Goal: Task Accomplishment & Management: Manage account settings

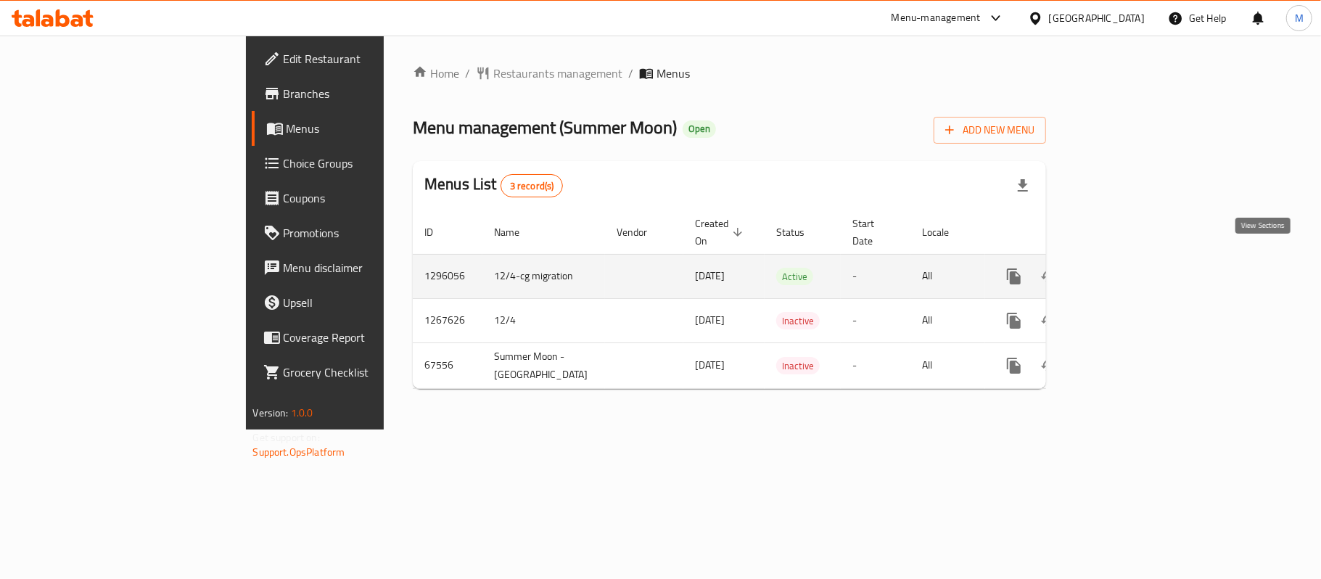
click at [1125, 270] on icon "enhanced table" at bounding box center [1118, 276] width 13 height 13
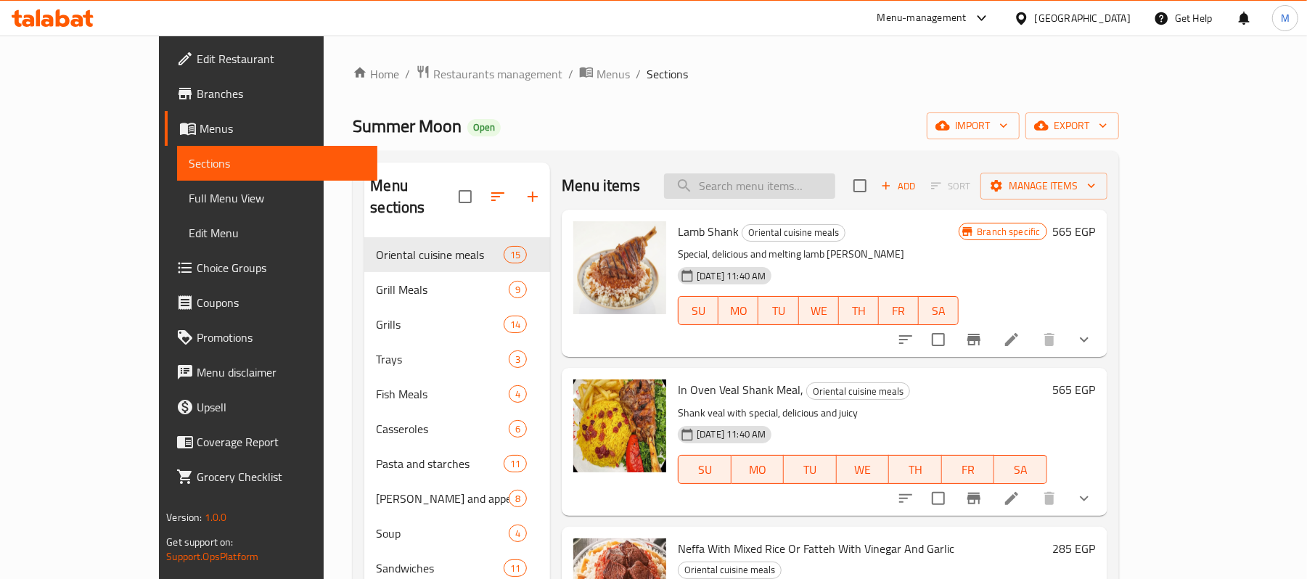
click at [828, 195] on input "search" at bounding box center [749, 185] width 171 height 25
paste input "سمك بلطي مقلي أو مشوي"
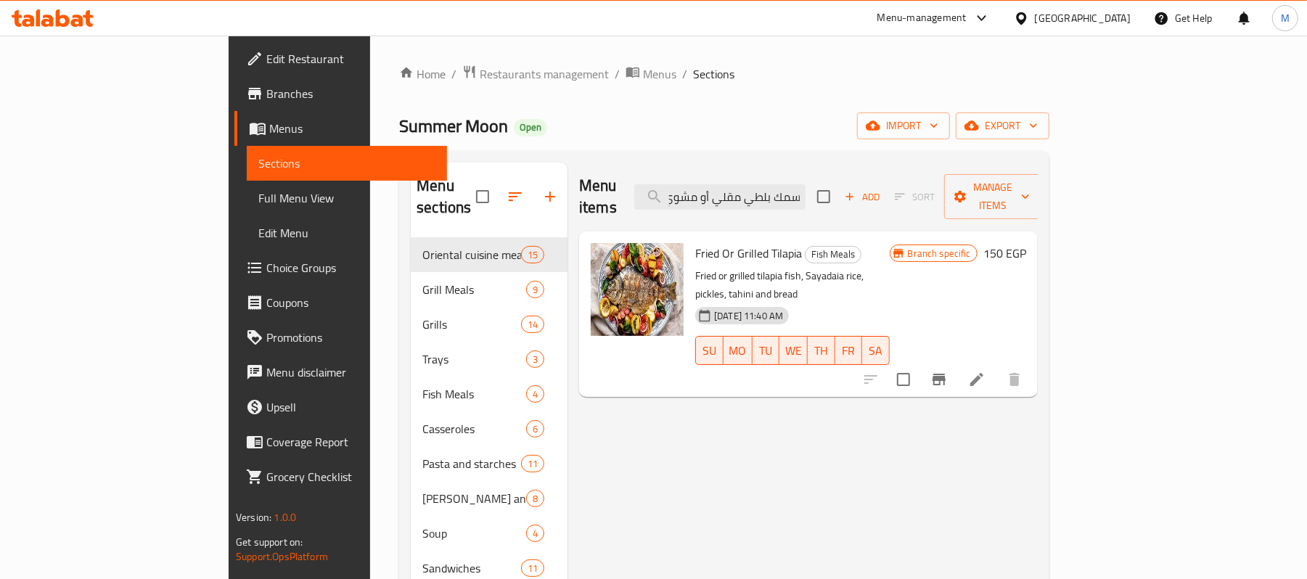
type input "سمك بلطي مقلي أو مشوي"
click at [985, 371] on icon at bounding box center [976, 379] width 17 height 17
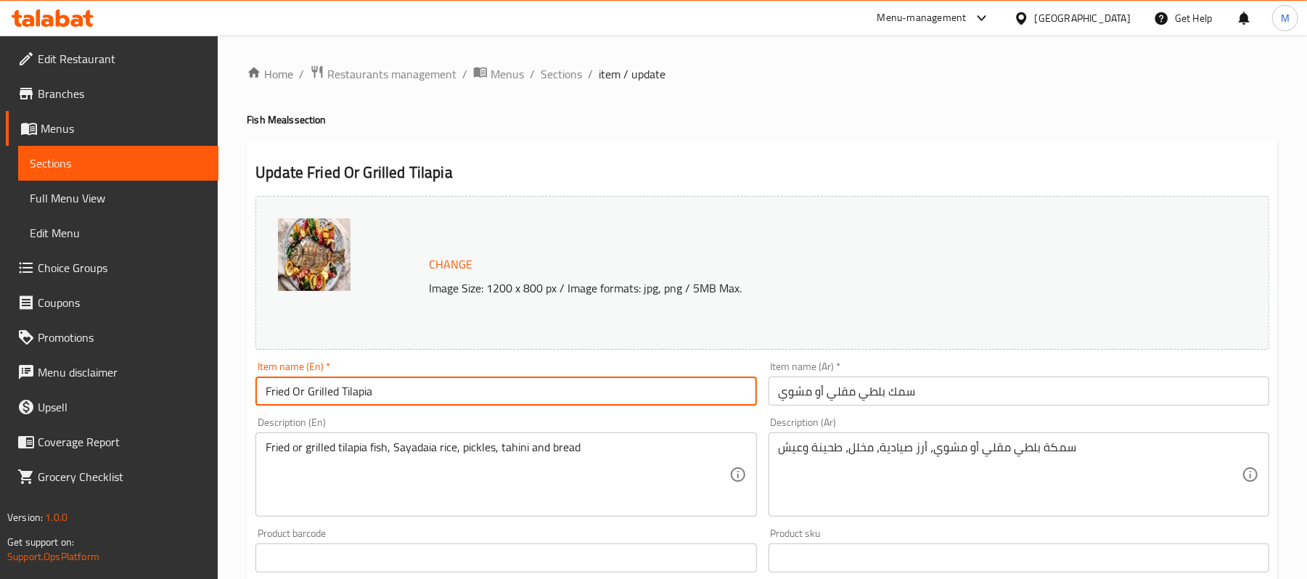
drag, startPoint x: 340, startPoint y: 399, endPoint x: 202, endPoint y: 399, distance: 137.9
click at [202, 399] on div "Edit Restaurant Branches Menus Sections Full Menu View Edit Menu Choice Groups …" at bounding box center [653, 553] width 1307 height 1035
type input "Tilapia"
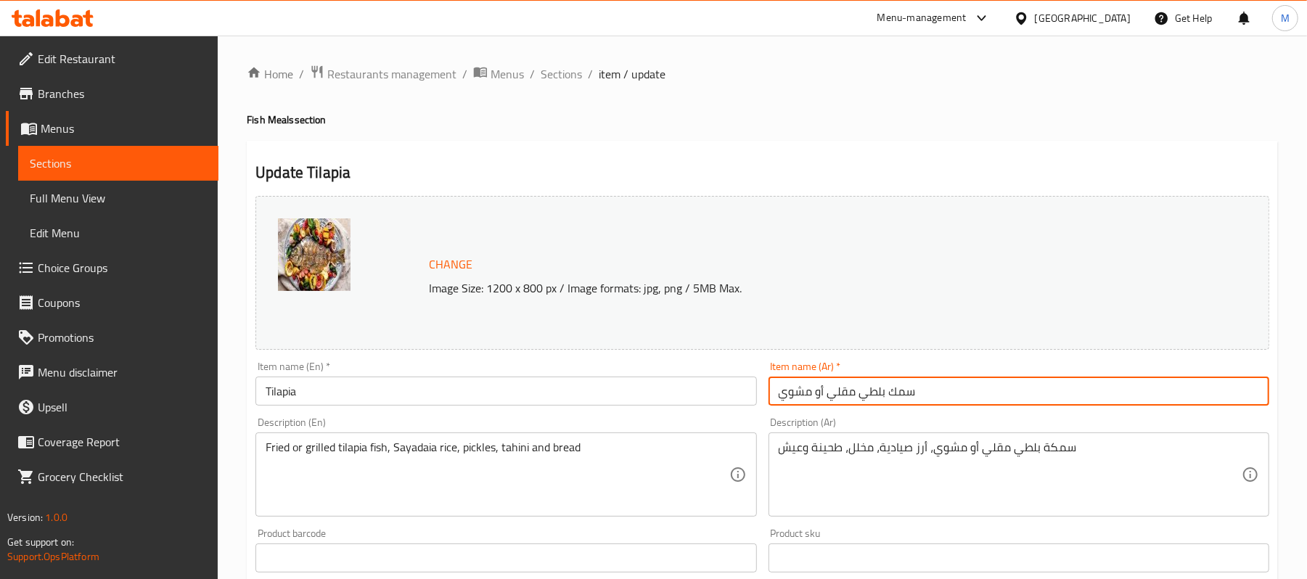
drag, startPoint x: 859, startPoint y: 389, endPoint x: 688, endPoint y: 412, distance: 172.8
click at [688, 412] on div "Change Image Size: 1200 x 800 px / Image formats: jpg, png / 5MB Max. Item name…" at bounding box center [762, 513] width 1025 height 647
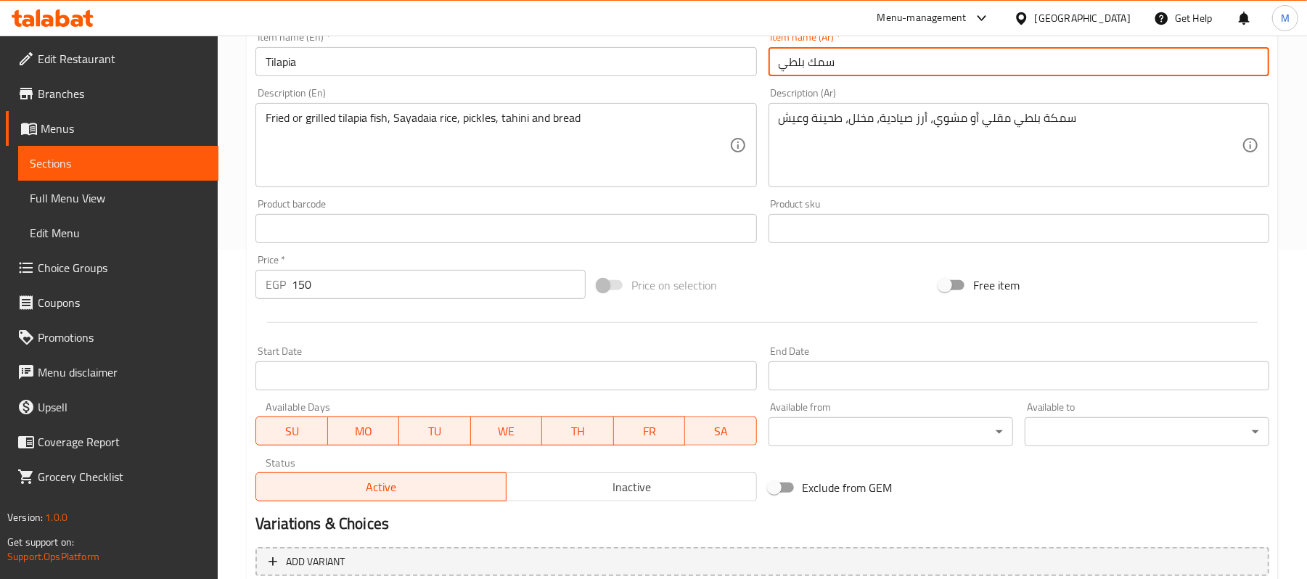
scroll to position [293, 0]
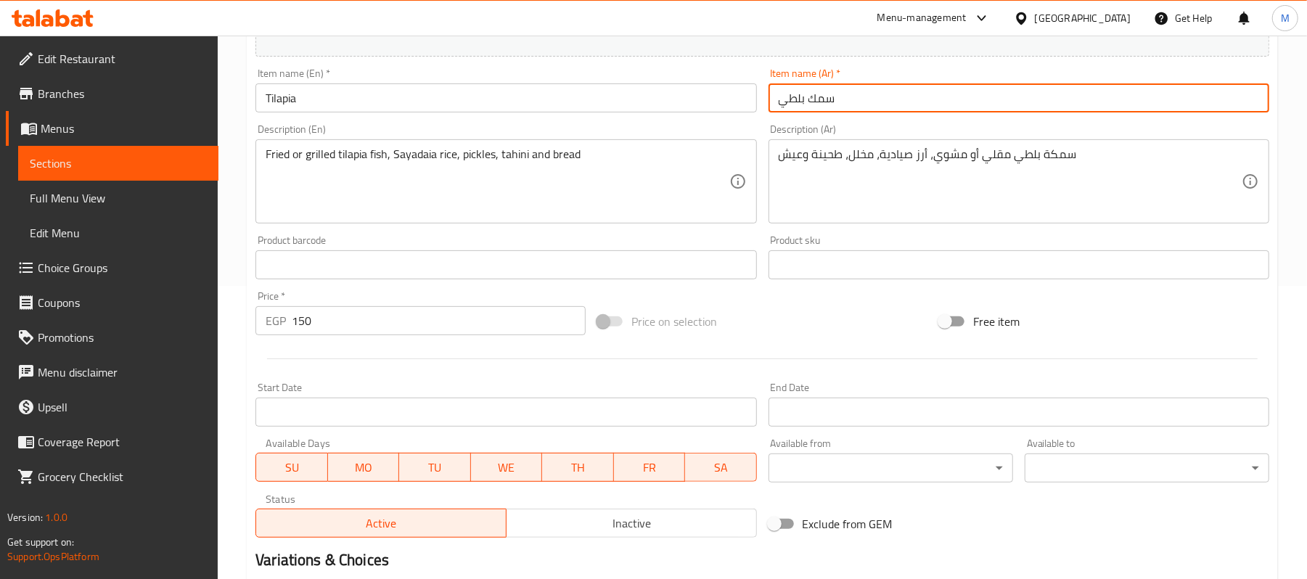
type input "سمك بلطي"
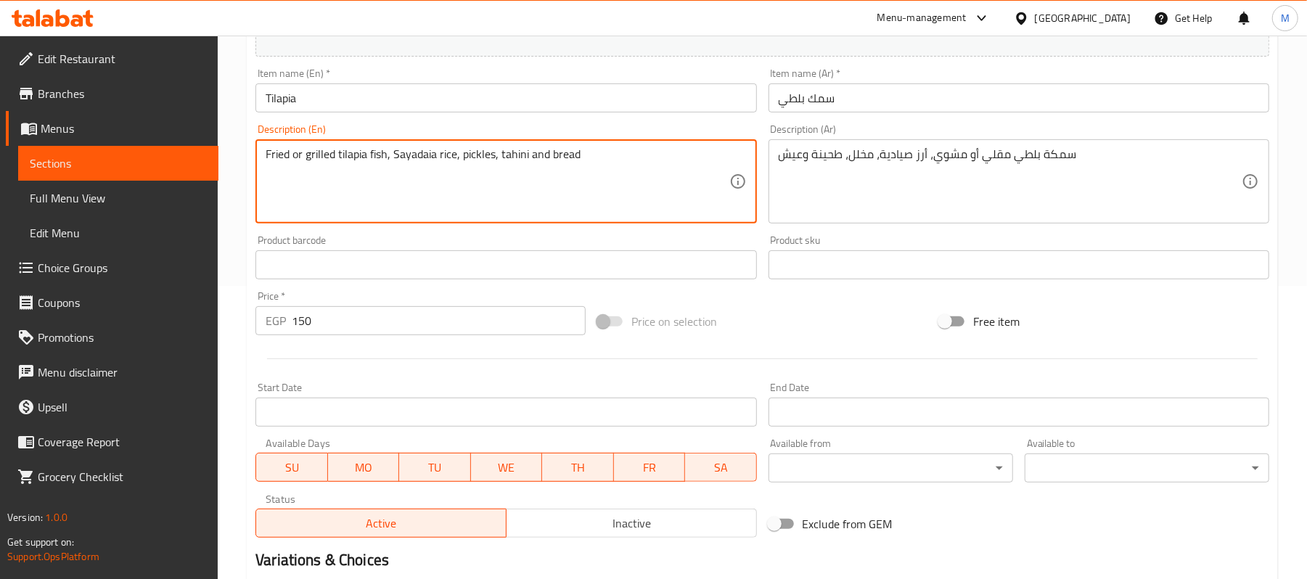
drag, startPoint x: 335, startPoint y: 154, endPoint x: 233, endPoint y: 160, distance: 102.5
drag, startPoint x: 271, startPoint y: 161, endPoint x: 263, endPoint y: 163, distance: 8.1
click at [263, 163] on div "tilapia fish, Sayadaia rice, pickles, tahini and bread Description (En)" at bounding box center [505, 181] width 501 height 84
type textarea "Tilapia fish, Sayadaia rice, pickles, tahini, and bread"
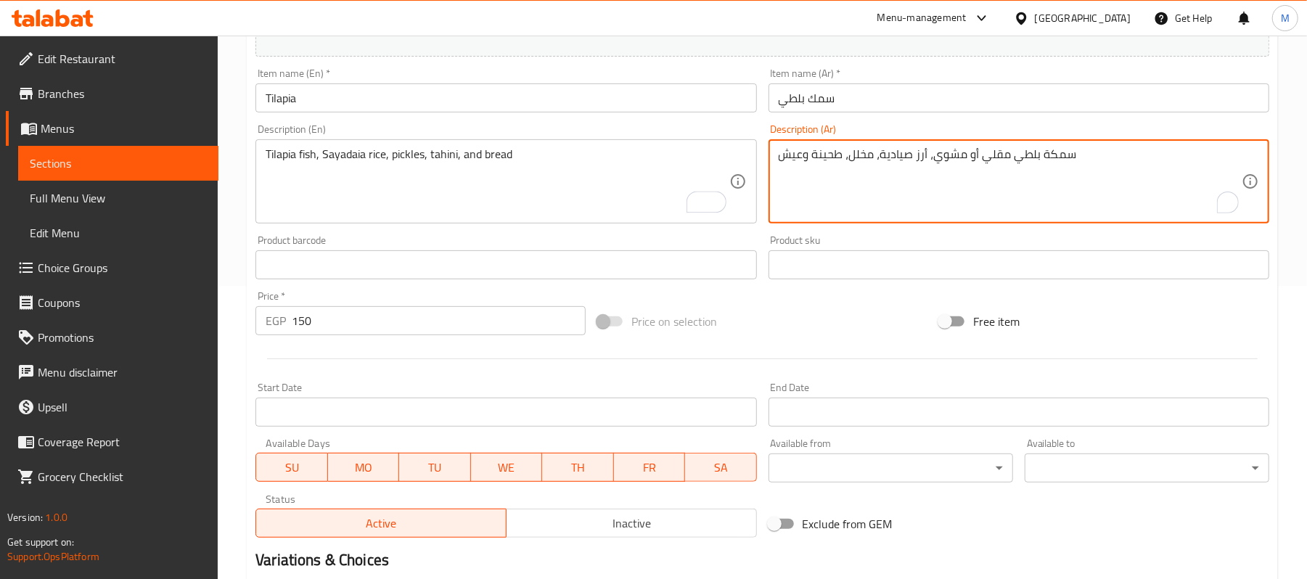
drag, startPoint x: 1011, startPoint y: 158, endPoint x: 929, endPoint y: 155, distance: 81.3
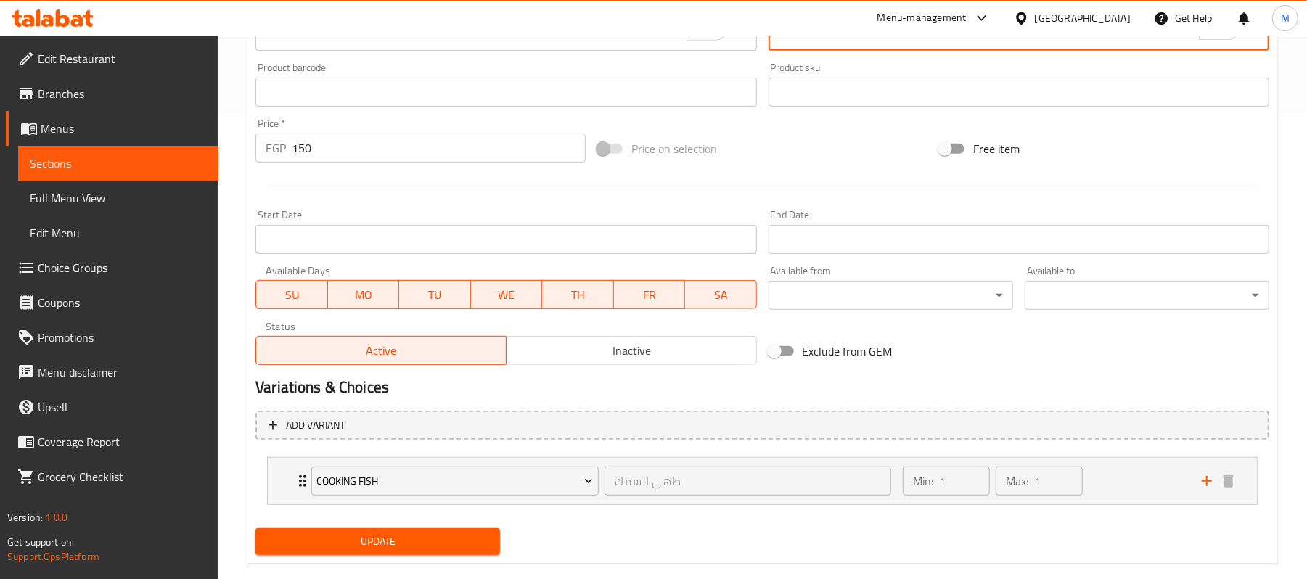
scroll to position [480, 0]
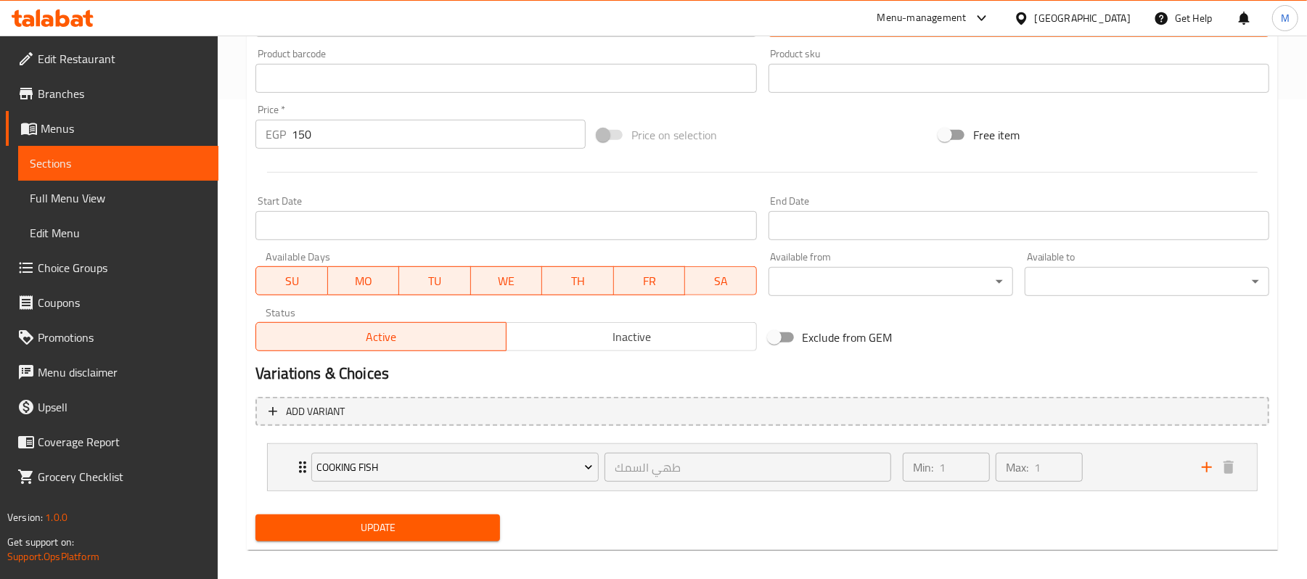
type textarea "سمكة بلطي، أرز صيادية، مخلل، طحينة وعيش"
click at [460, 532] on span "Update" at bounding box center [377, 528] width 221 height 18
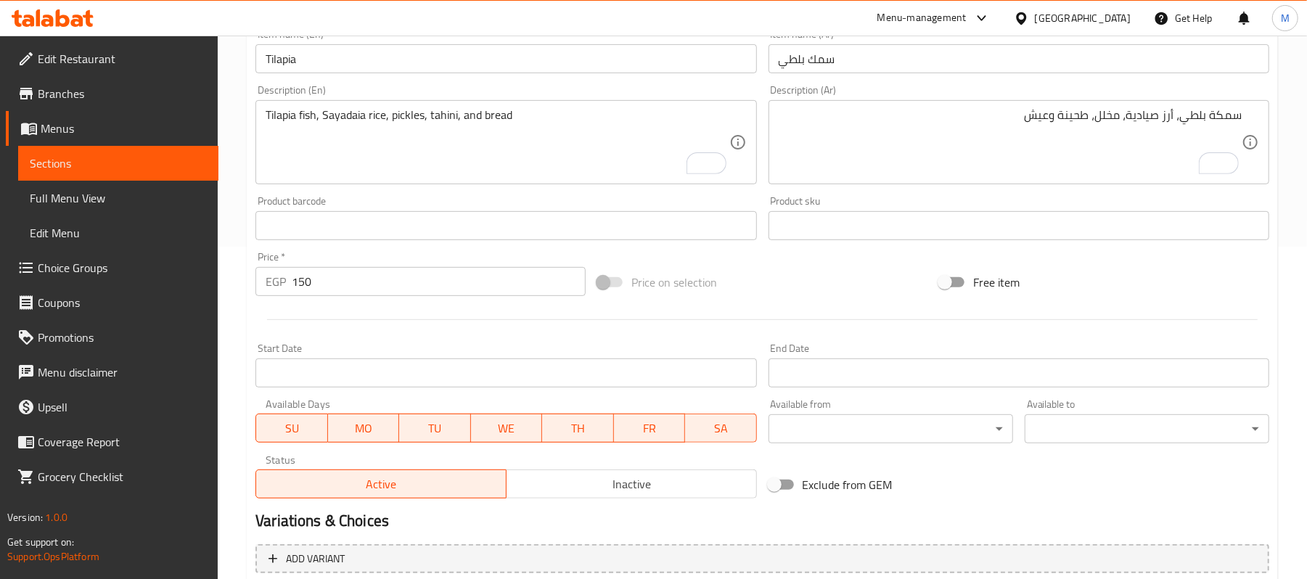
scroll to position [93, 0]
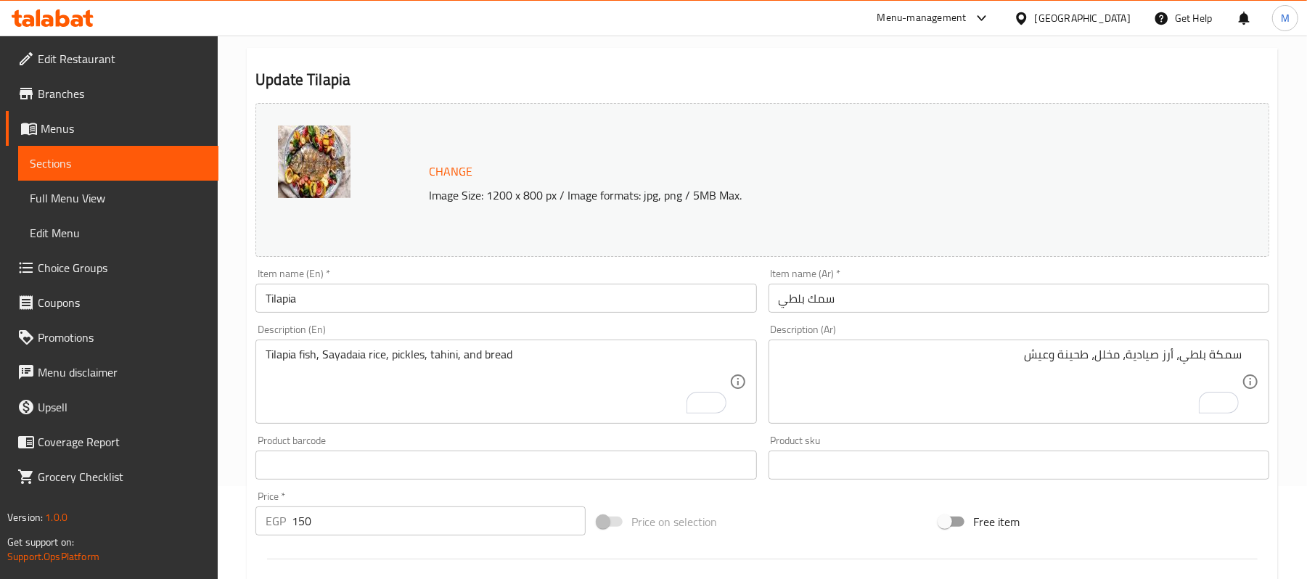
click at [314, 306] on input "Tilapia" at bounding box center [505, 298] width 501 height 29
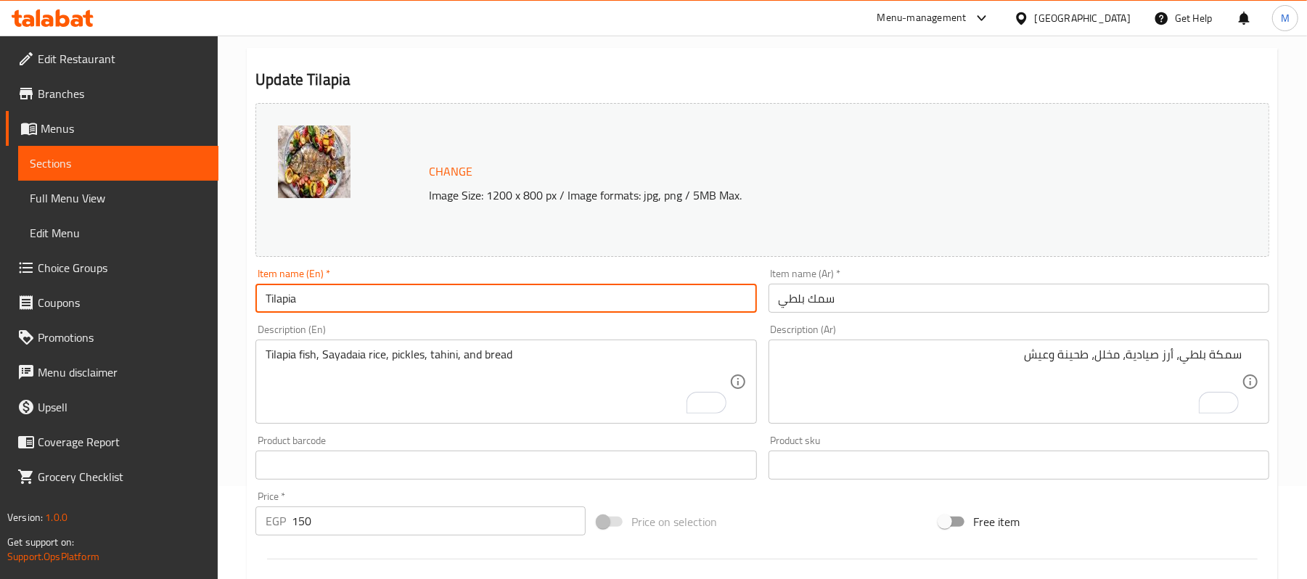
click at [314, 306] on input "Tilapia" at bounding box center [505, 298] width 501 height 29
click at [62, 195] on span "Full Menu View" at bounding box center [118, 197] width 177 height 17
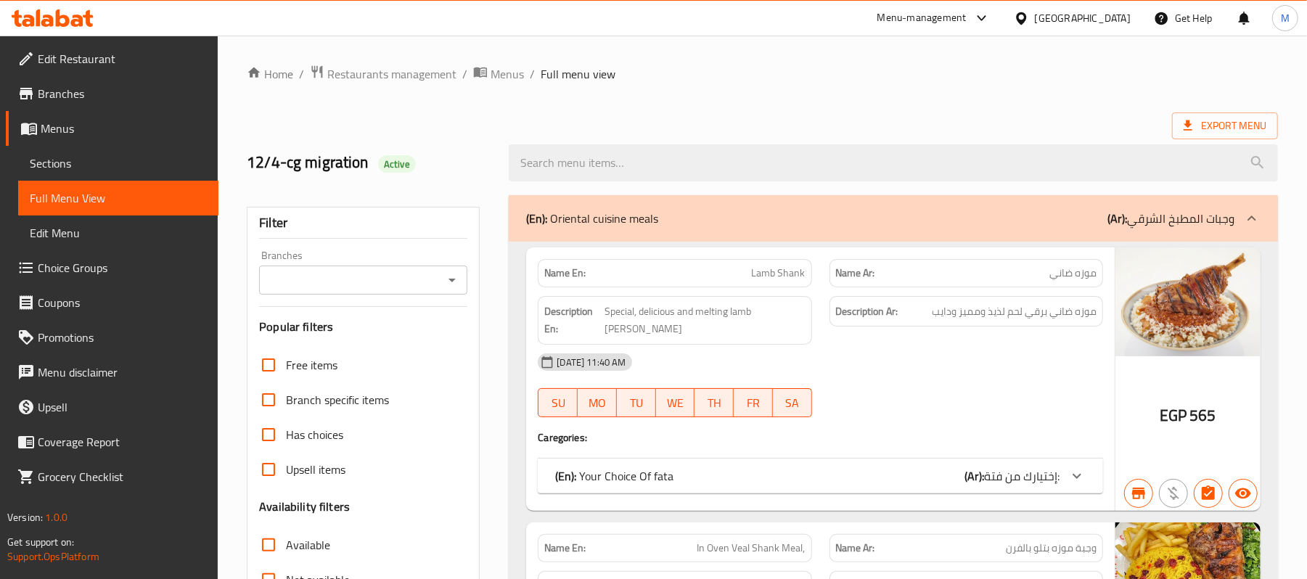
click at [663, 142] on div at bounding box center [893, 163] width 787 height 54
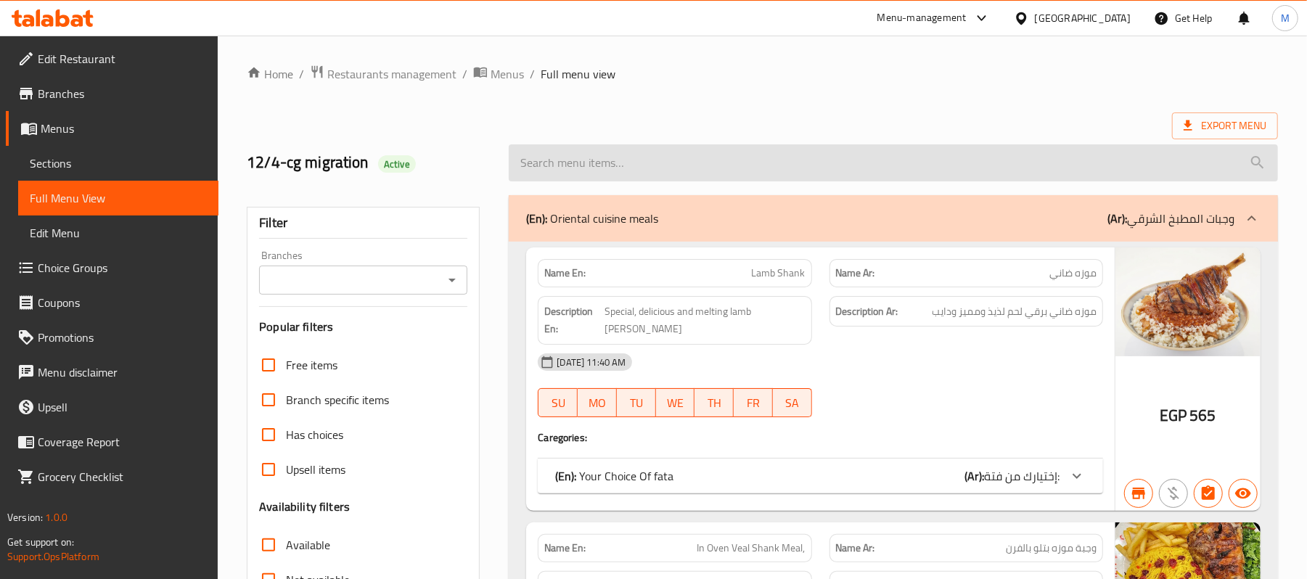
click at [663, 155] on input "search" at bounding box center [893, 162] width 769 height 37
paste input "Tilapia"
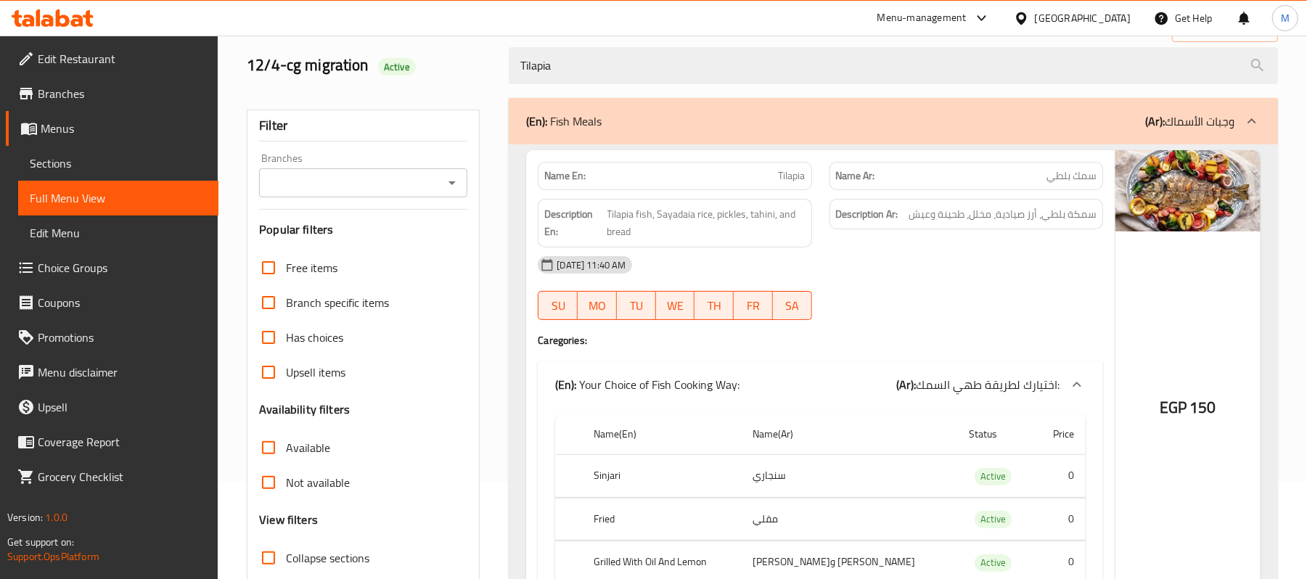
scroll to position [97, 0]
type input "Tilapia"
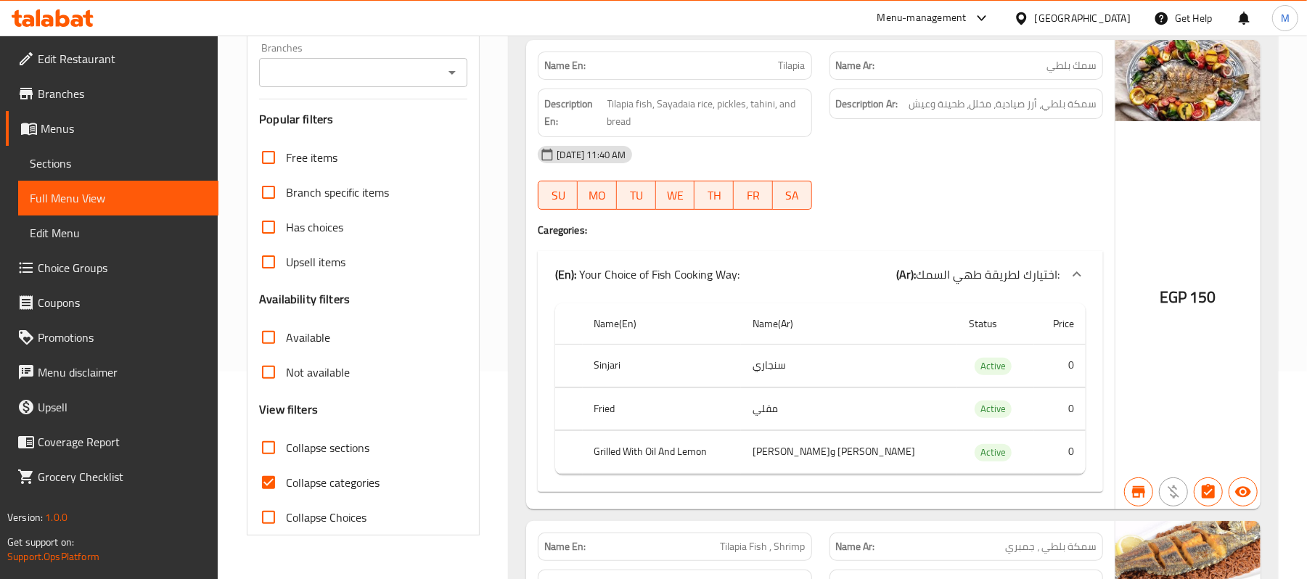
scroll to position [0, 0]
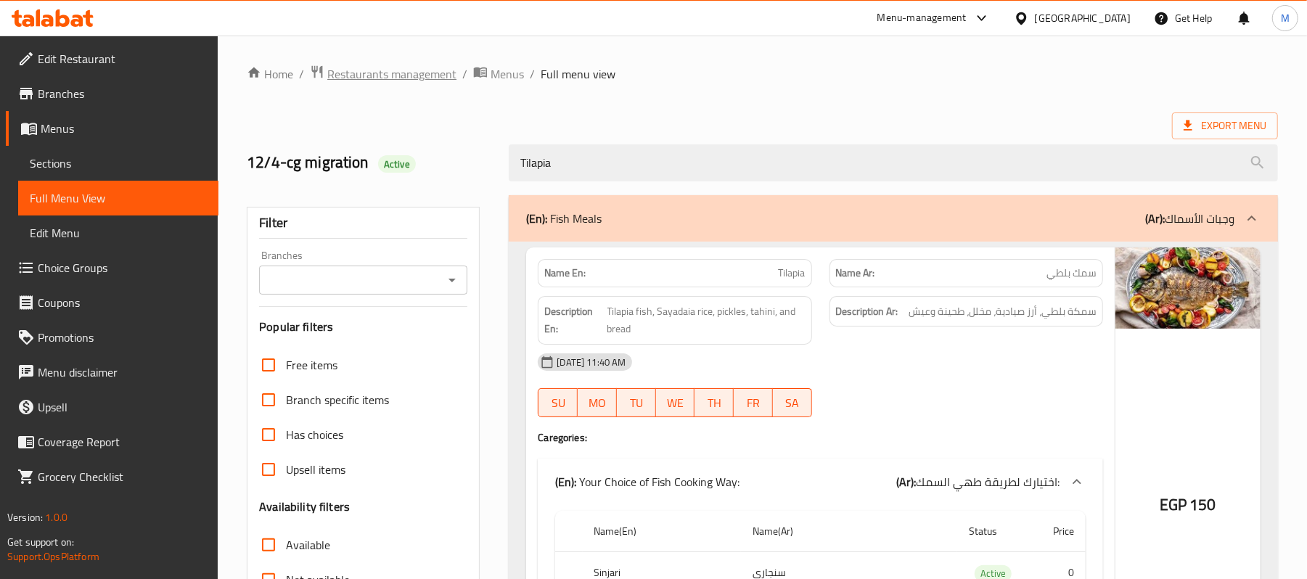
click at [399, 83] on span "Restaurants management" at bounding box center [391, 73] width 129 height 17
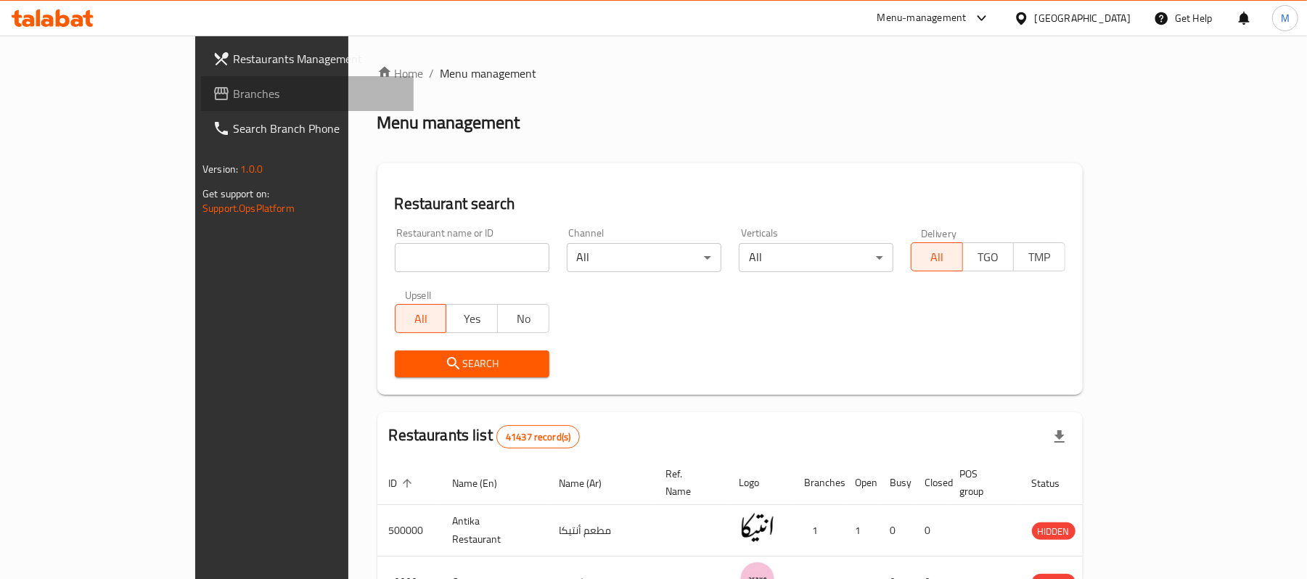
click at [233, 91] on span "Branches" at bounding box center [317, 93] width 169 height 17
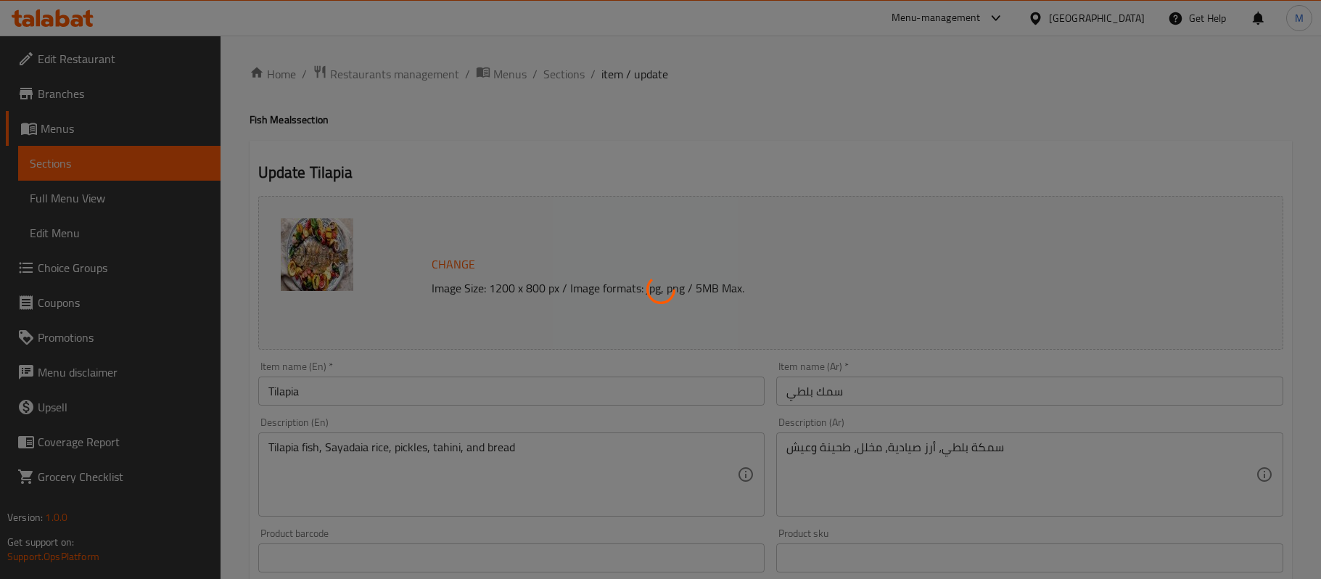
type input "طهي السمك"
type input "1"
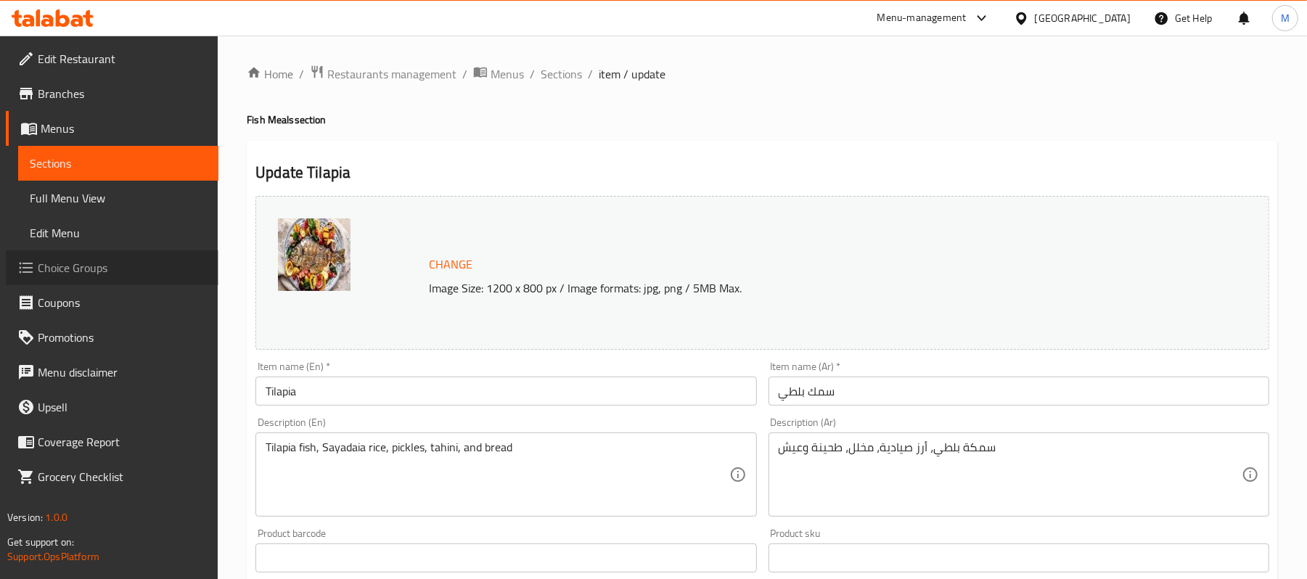
click at [103, 264] on span "Choice Groups" at bounding box center [122, 267] width 169 height 17
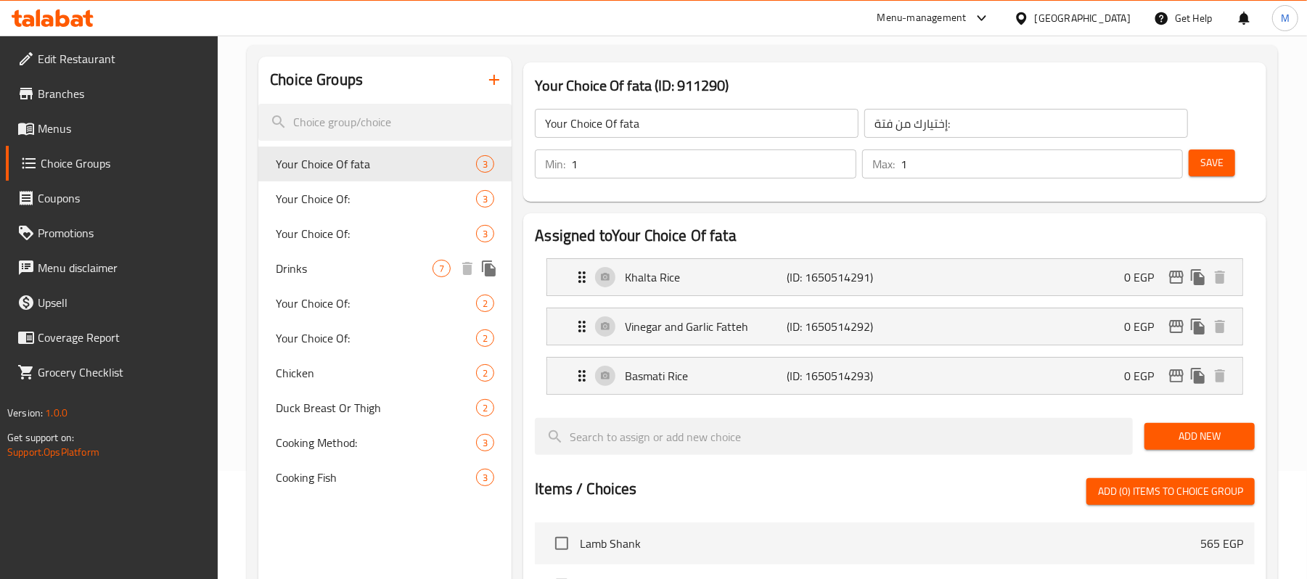
scroll to position [290, 0]
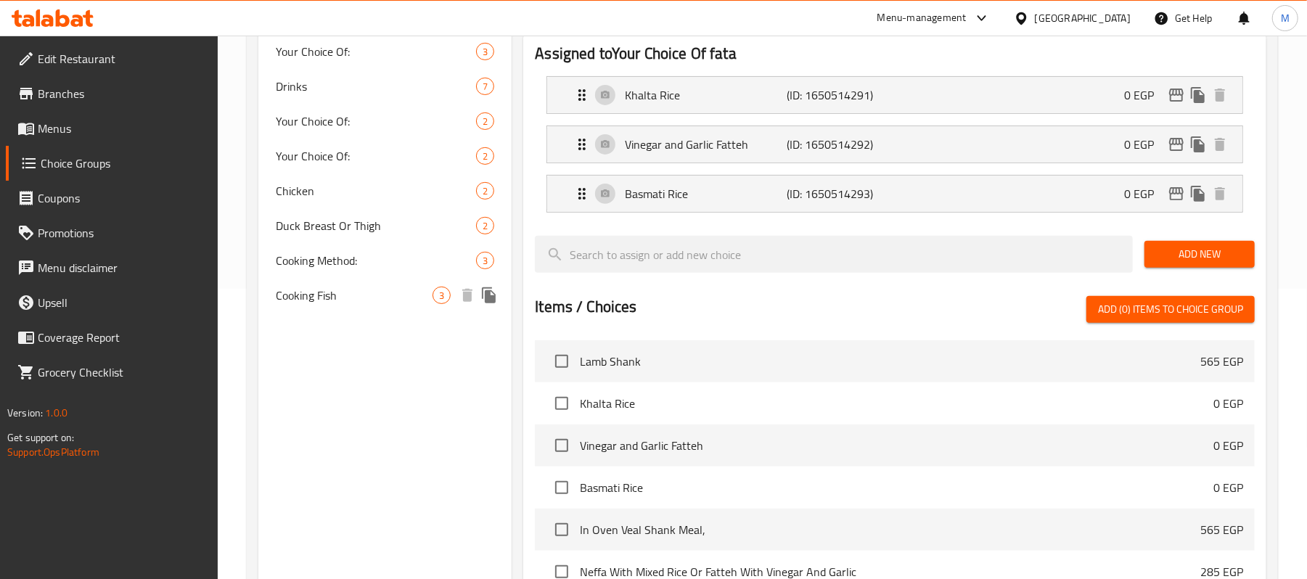
click at [308, 299] on span "Cooking Fish" at bounding box center [354, 295] width 157 height 17
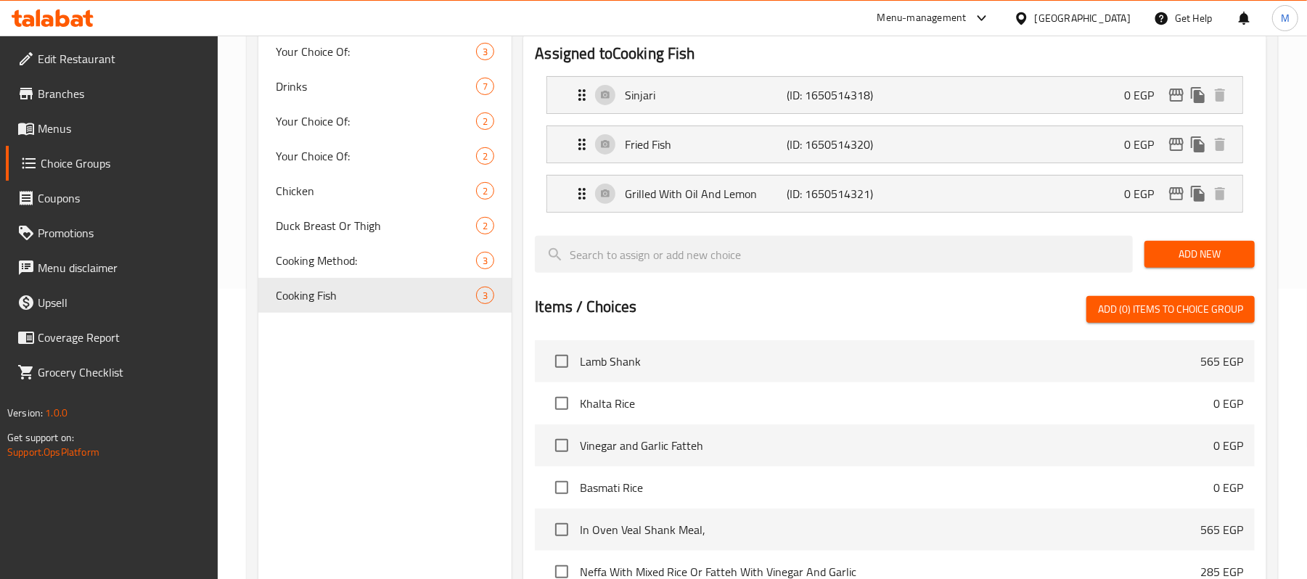
type input "Cooking Fish"
type input "طهي السمك"
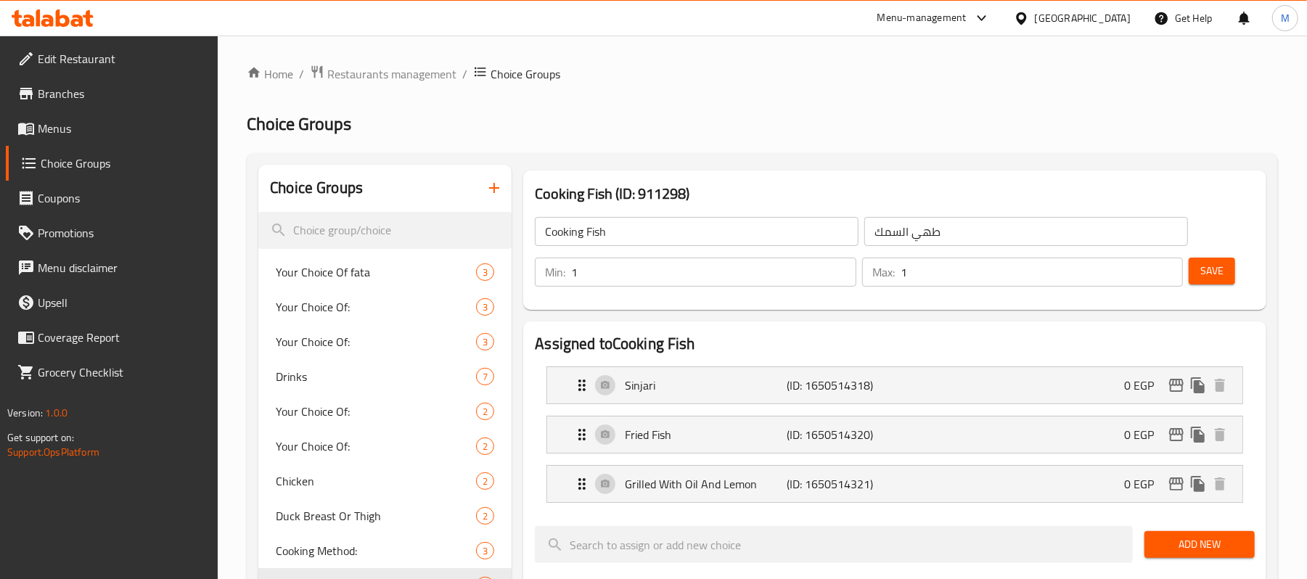
click at [541, 228] on input "Cooking Fish" at bounding box center [697, 231] width 324 height 29
drag, startPoint x: 583, startPoint y: 226, endPoint x: 529, endPoint y: 235, distance: 55.1
click at [529, 235] on div "Cooking Fish ​ طهي السمك ​" at bounding box center [861, 231] width 670 height 46
click at [612, 233] on input "Cooking Fish" at bounding box center [697, 231] width 324 height 29
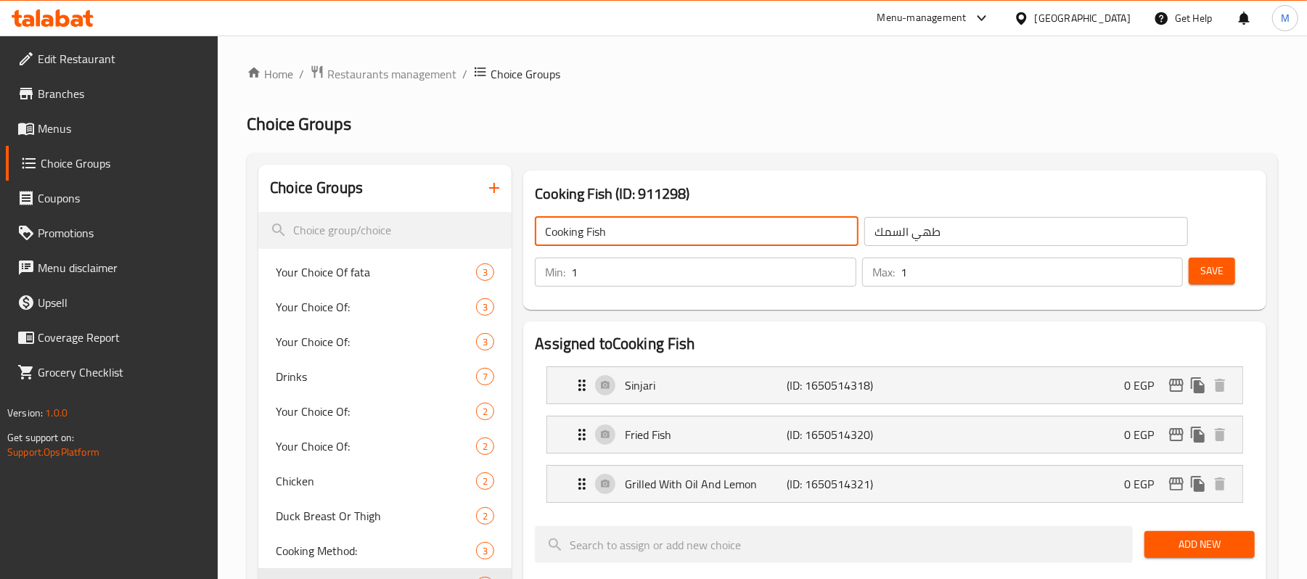
click at [612, 233] on input "Cooking Fish" at bounding box center [697, 231] width 324 height 29
click at [541, 226] on input "Cooking Fish" at bounding box center [697, 231] width 324 height 29
click at [595, 233] on input "Cooking Fish" at bounding box center [697, 231] width 324 height 29
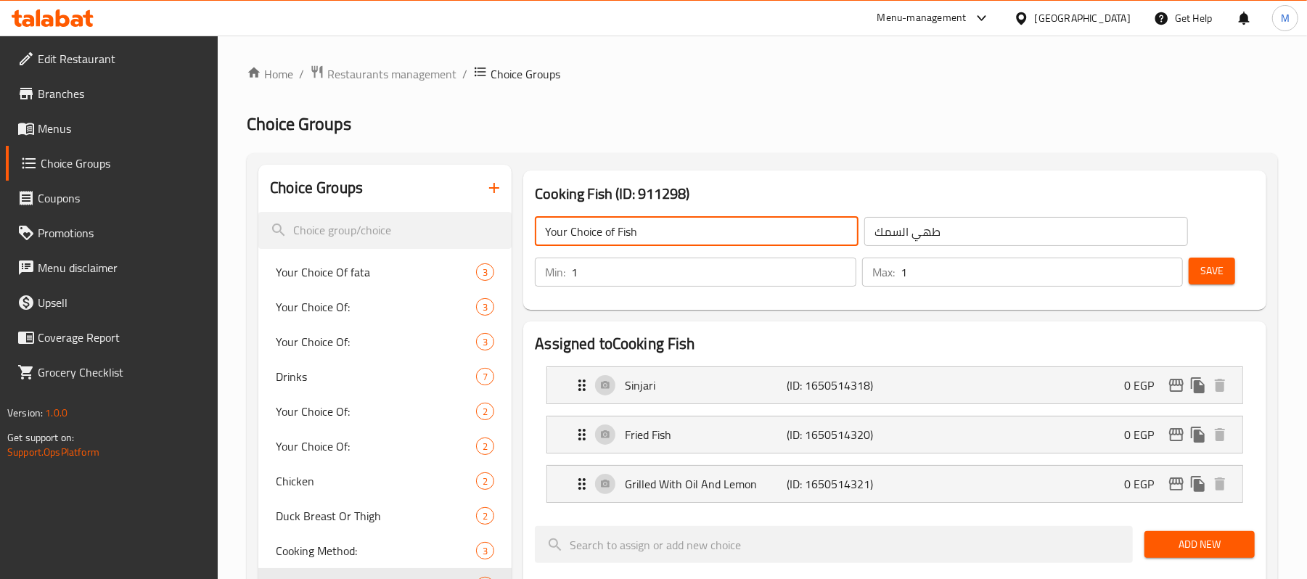
click at [1033, 228] on input "طهي السمك" at bounding box center [1026, 231] width 324 height 29
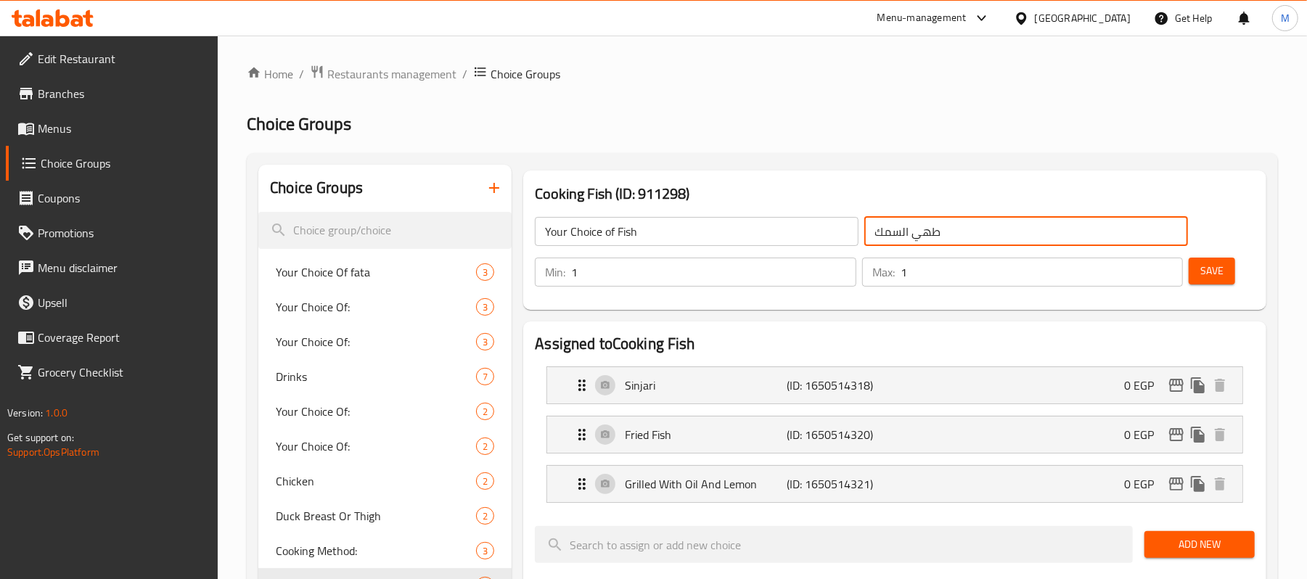
click at [1033, 228] on input "طهي السمك" at bounding box center [1026, 231] width 324 height 29
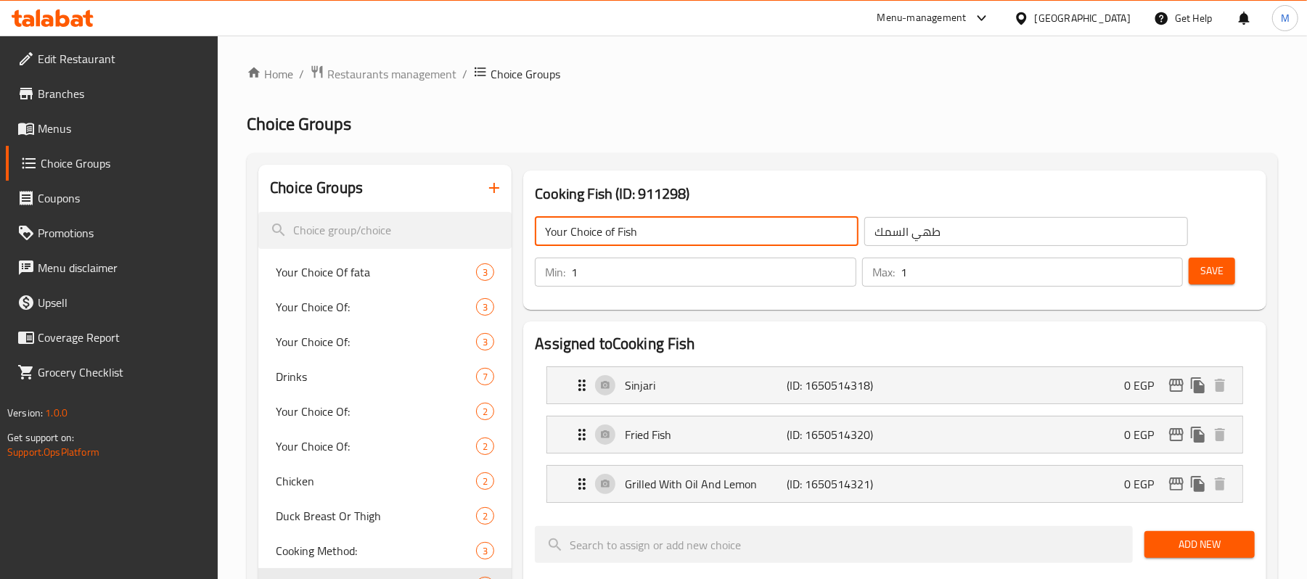
click at [729, 226] on input "Your Choice of Fish" at bounding box center [697, 231] width 324 height 29
click at [686, 227] on input "Your Choice of Fish:" at bounding box center [697, 231] width 324 height 29
type input "Your Choice of Fish:"
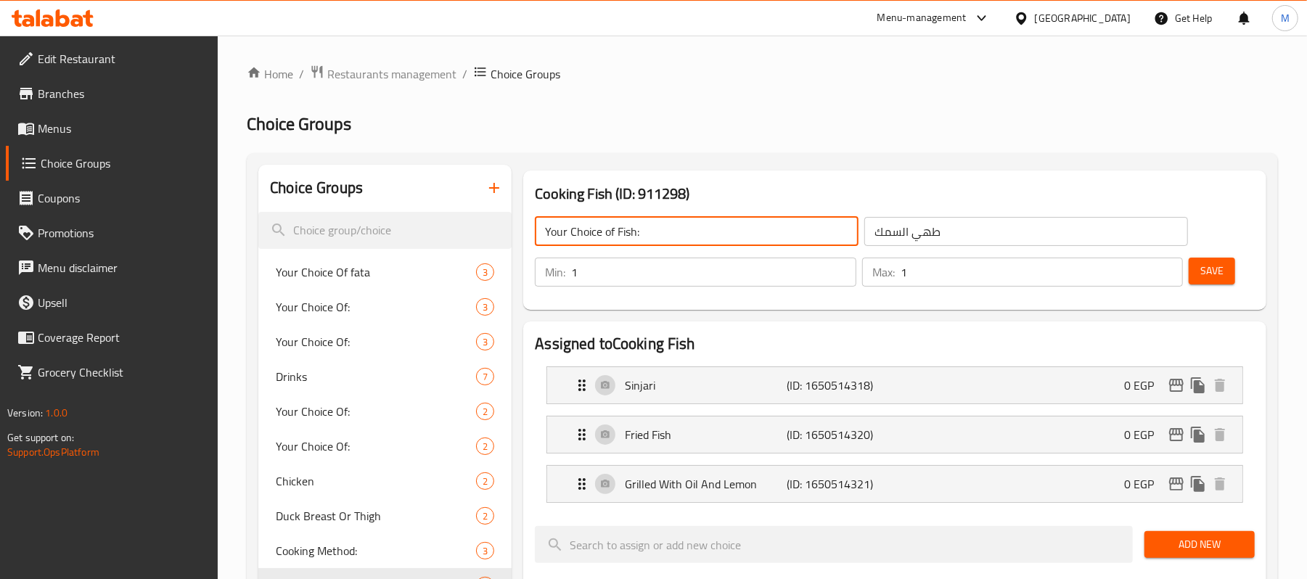
click at [988, 237] on input "طهي السمك" at bounding box center [1026, 231] width 324 height 29
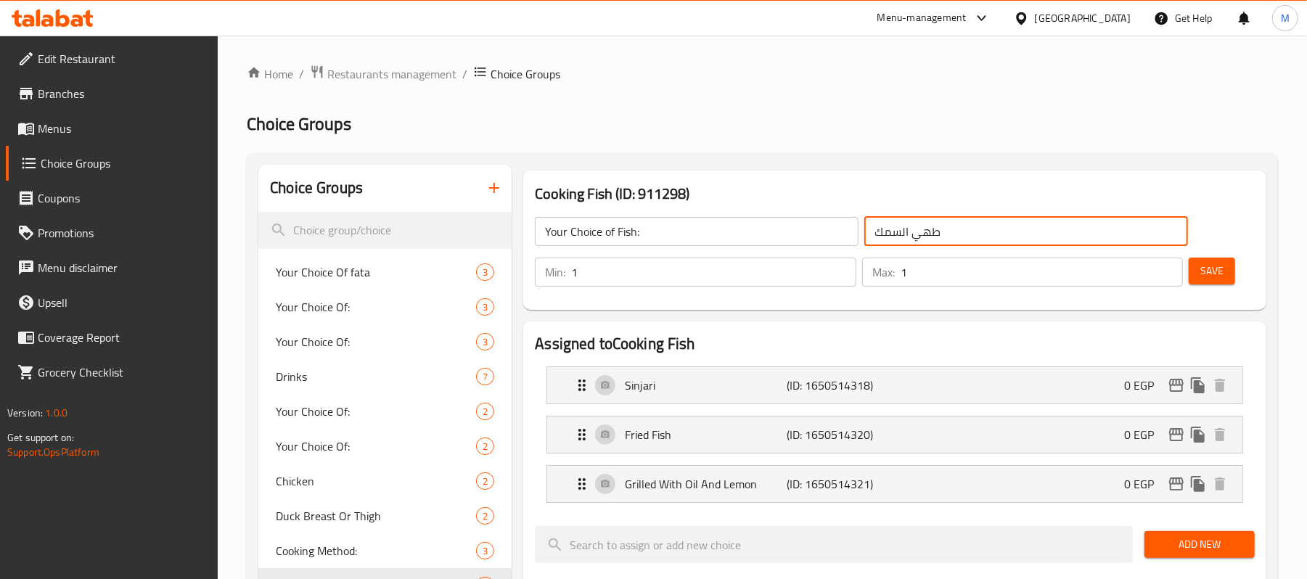
click at [988, 237] on input "طهي السمك" at bounding box center [1026, 231] width 324 height 29
paste input "ختيارك من الأسماك:"
click at [1110, 231] on input "اختيارك من الأسماك:" at bounding box center [1026, 231] width 324 height 29
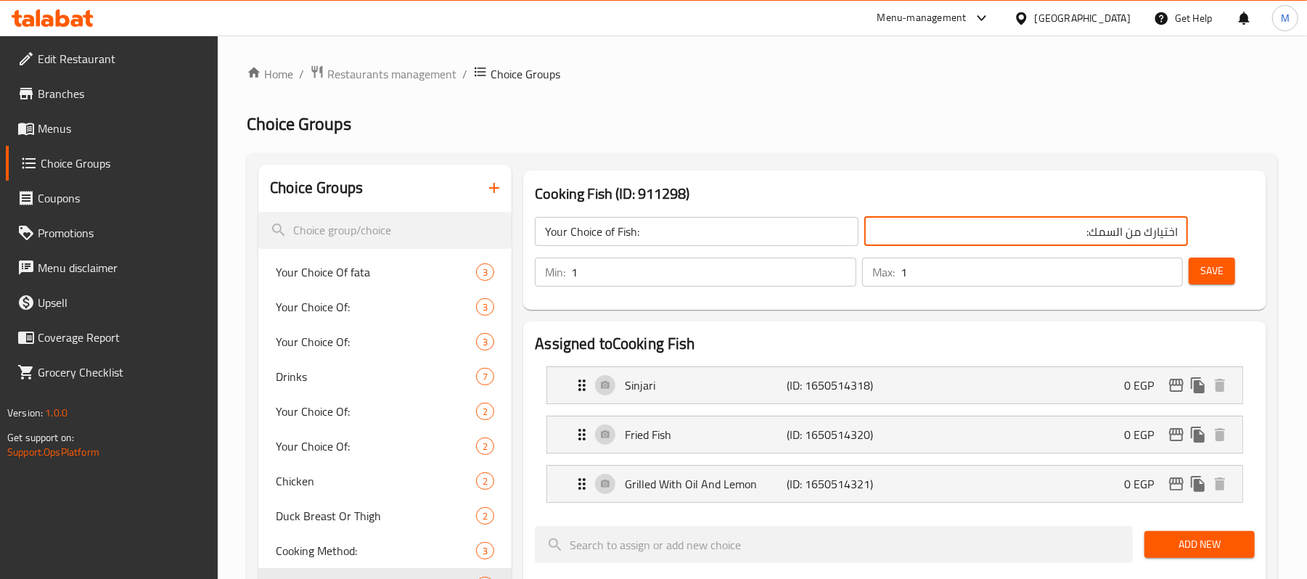
type input "اختيارك من السمك:"
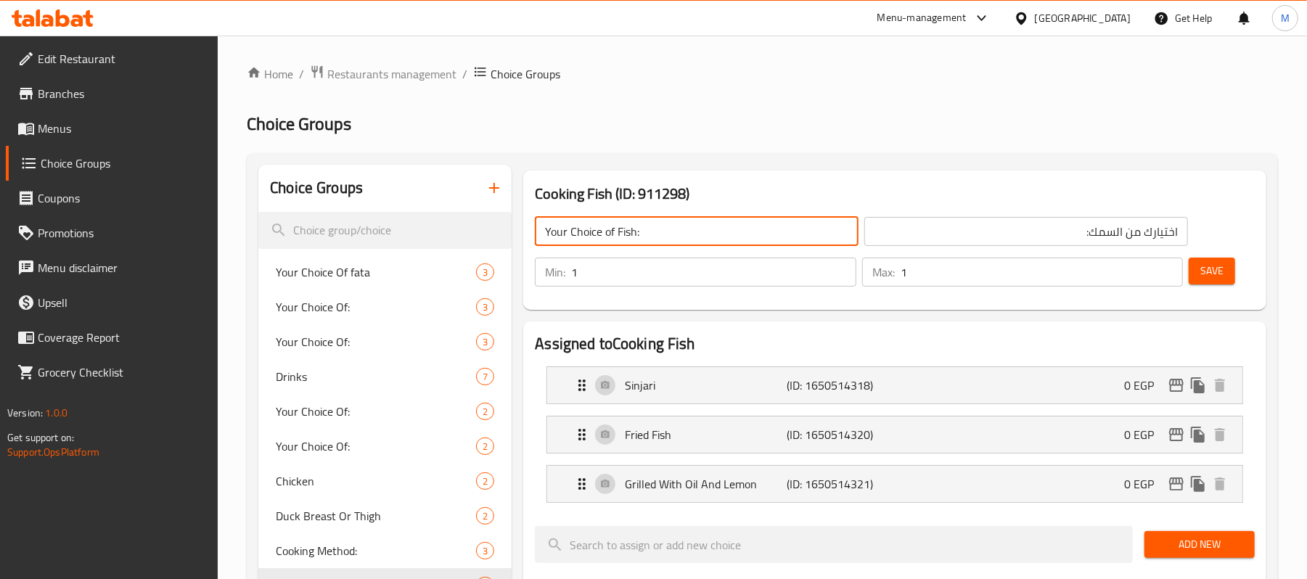
click at [636, 232] on input "Your Choice of Fish:" at bounding box center [697, 231] width 324 height 29
click at [750, 224] on input "Your Choice of Fish Cooking Way:" at bounding box center [697, 231] width 324 height 29
type input "Your Choice of Fish Cooking Way:"
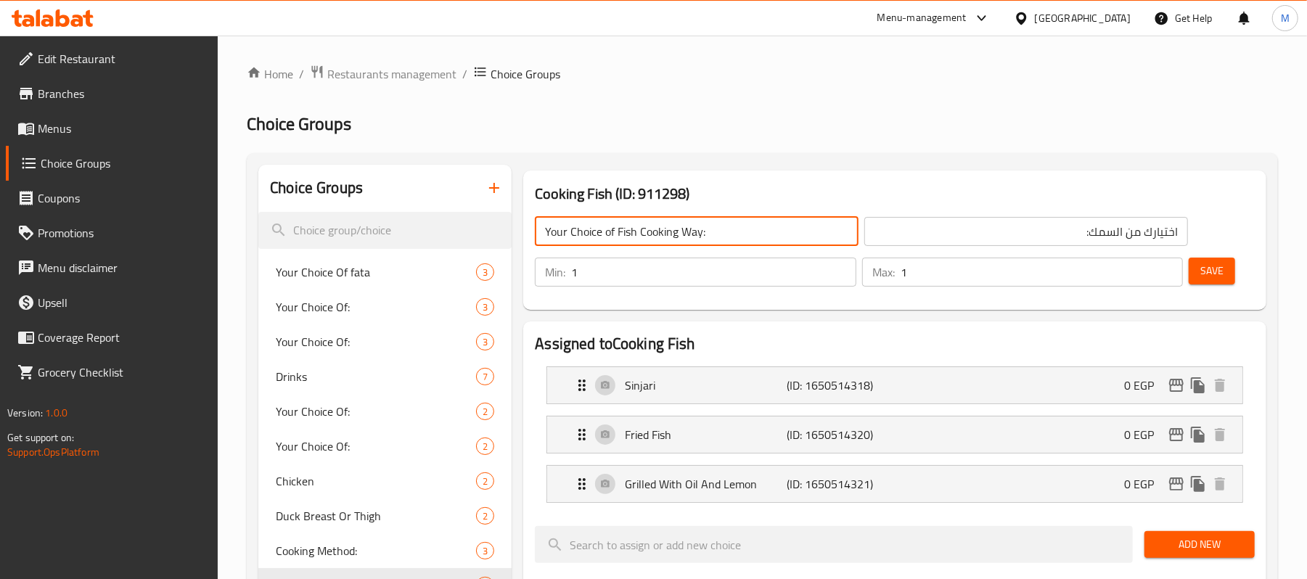
click at [901, 233] on input "اختيارك من السمك:" at bounding box center [1026, 231] width 324 height 29
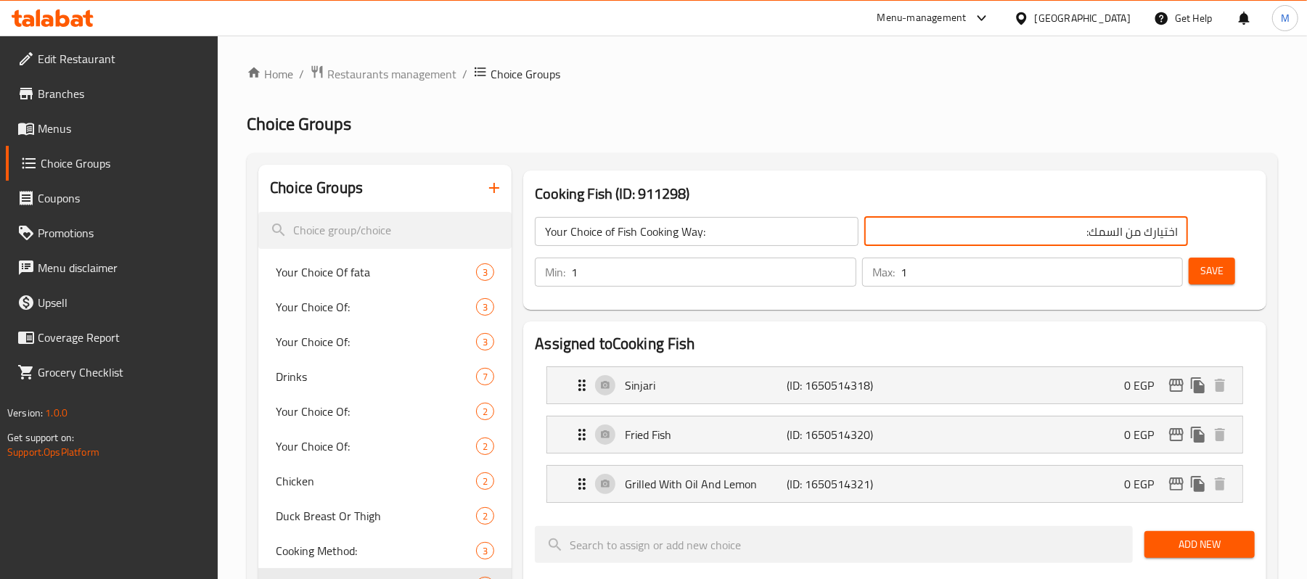
click at [901, 233] on input "اختيارك من السمك:" at bounding box center [1026, 231] width 324 height 29
paste input "طريقة طهي"
click at [710, 381] on p "Sinjari" at bounding box center [706, 385] width 162 height 17
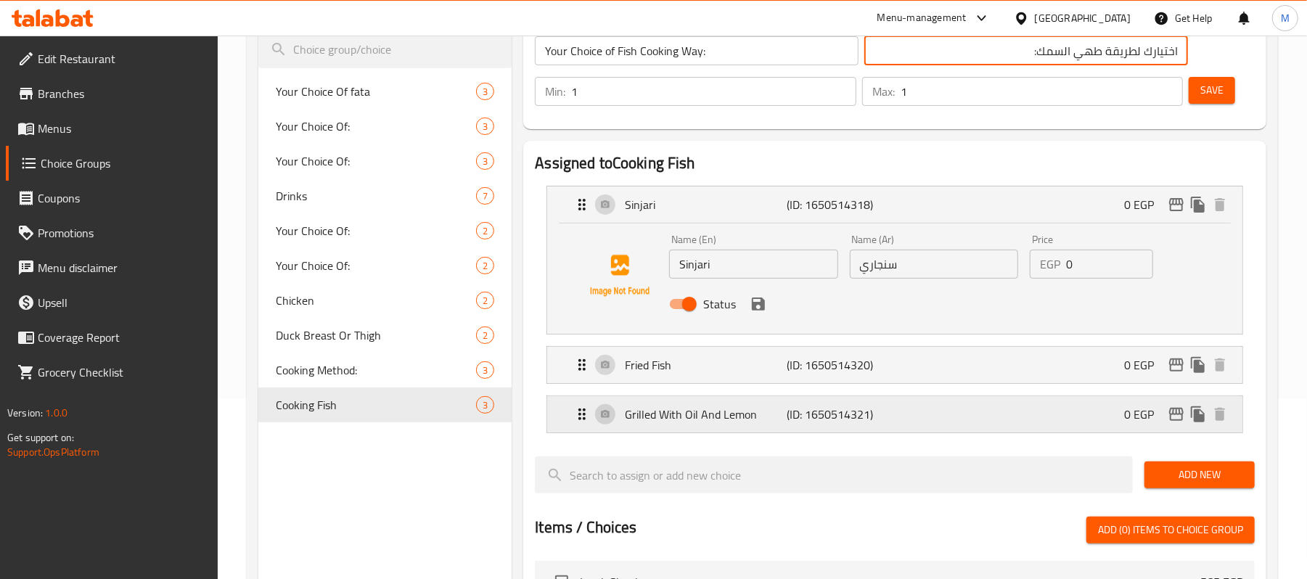
scroll to position [193, 0]
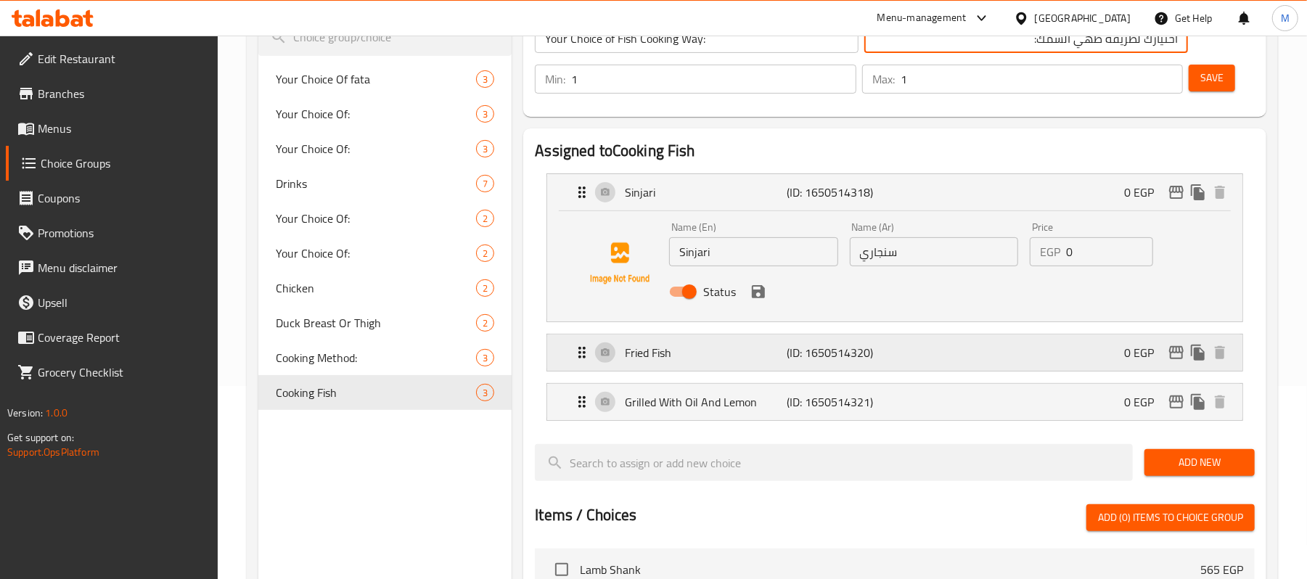
click at [697, 355] on p "Fried Fish" at bounding box center [706, 352] width 162 height 17
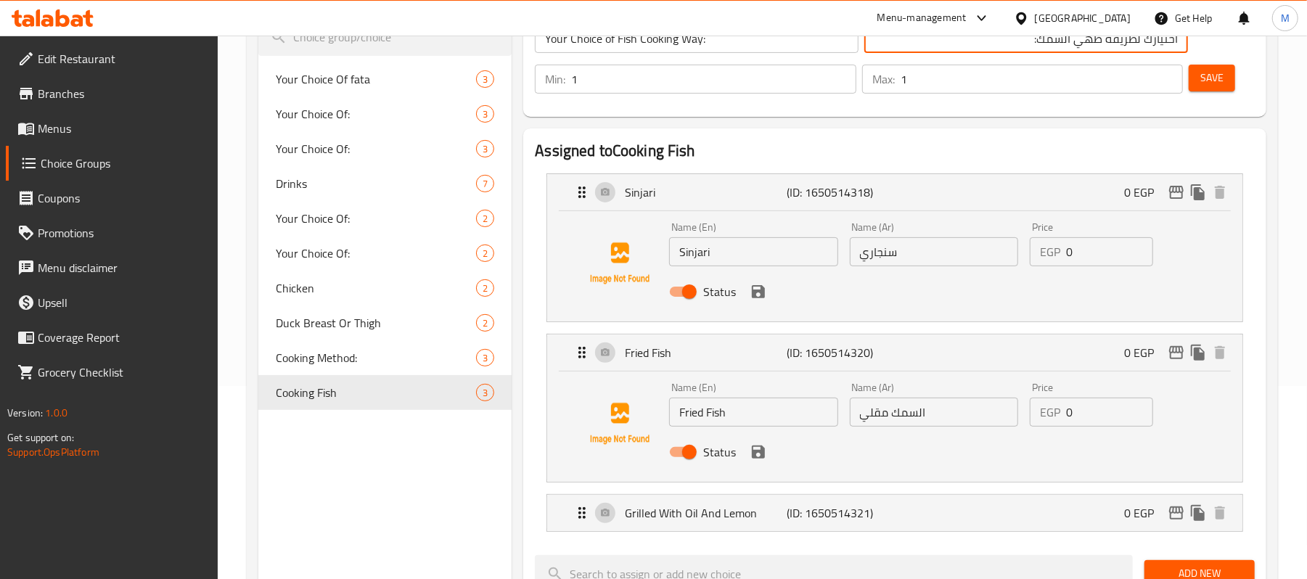
type input "اختيارك لطريقة طهي السمك:"
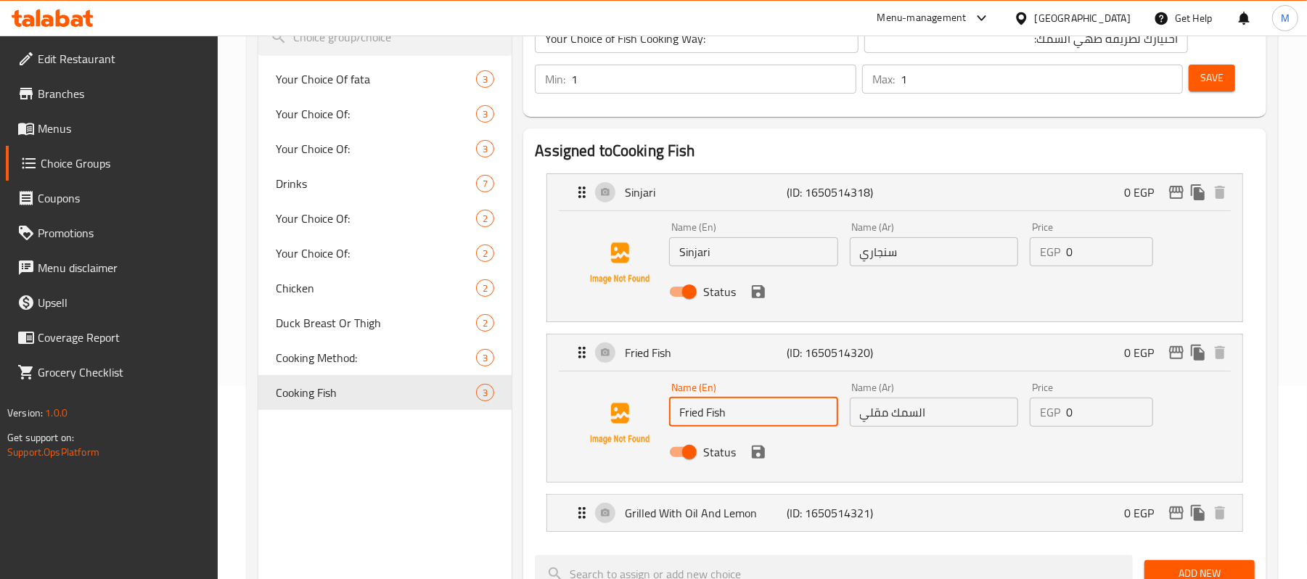
click at [718, 410] on input "Fried Fish" at bounding box center [753, 412] width 168 height 29
type input "Fried"
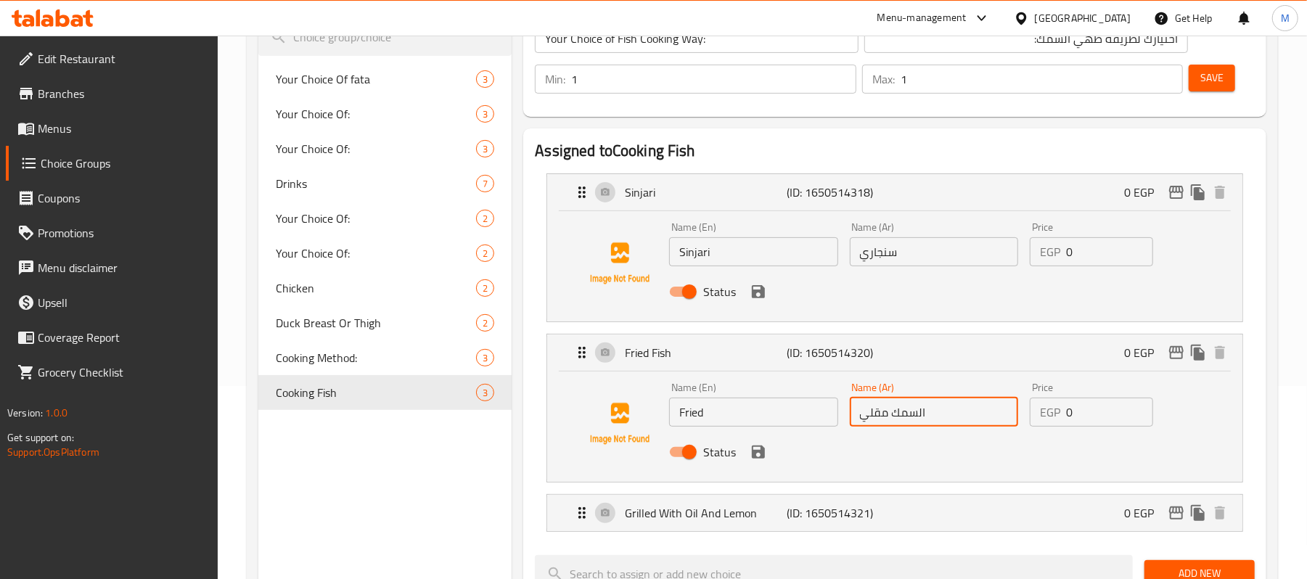
click at [897, 418] on input "السمك مقلي" at bounding box center [934, 412] width 168 height 29
click at [911, 418] on input "السمك مقلي" at bounding box center [934, 412] width 168 height 29
click at [686, 520] on p "Grilled With Oil And Lemon" at bounding box center [706, 512] width 162 height 17
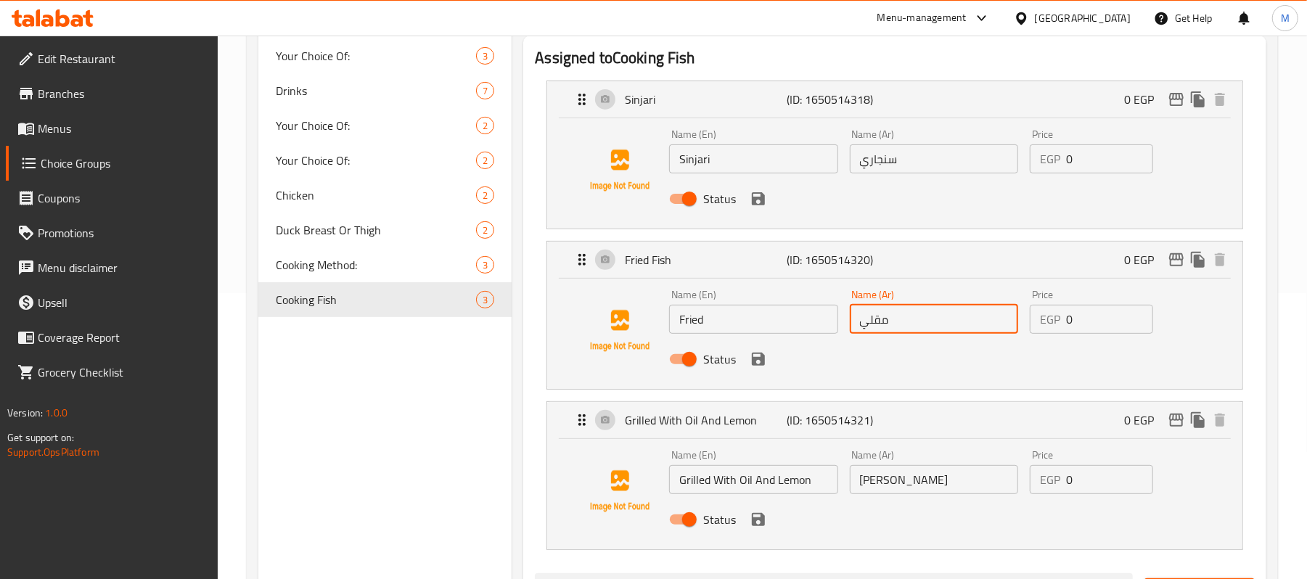
scroll to position [387, 0]
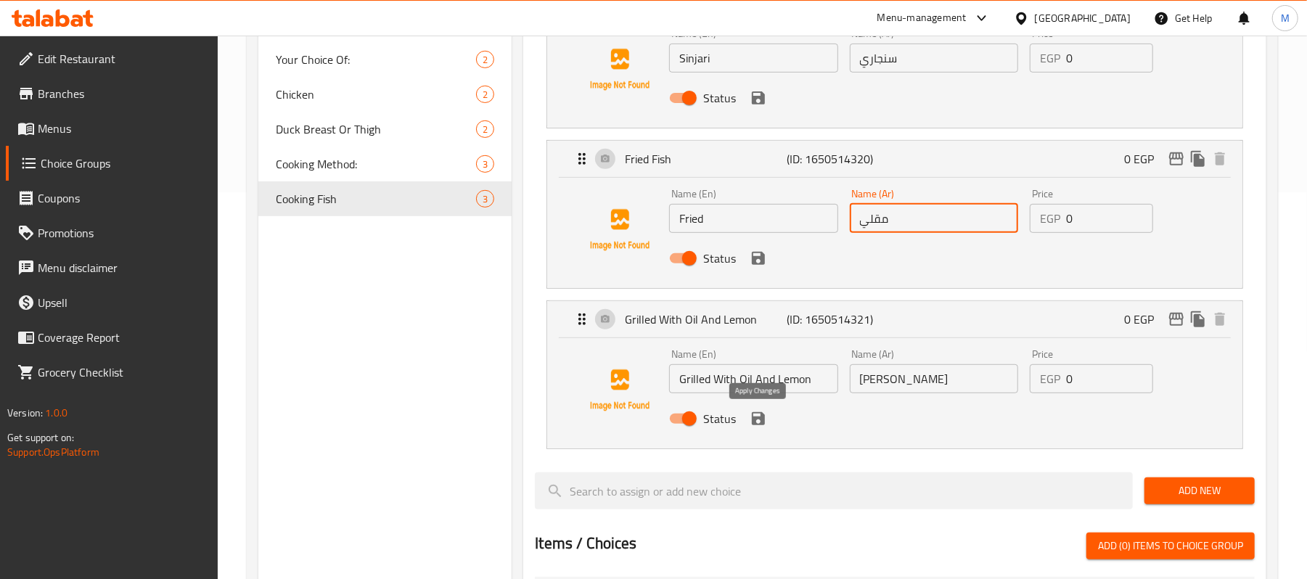
click at [759, 427] on icon "save" at bounding box center [758, 418] width 17 height 17
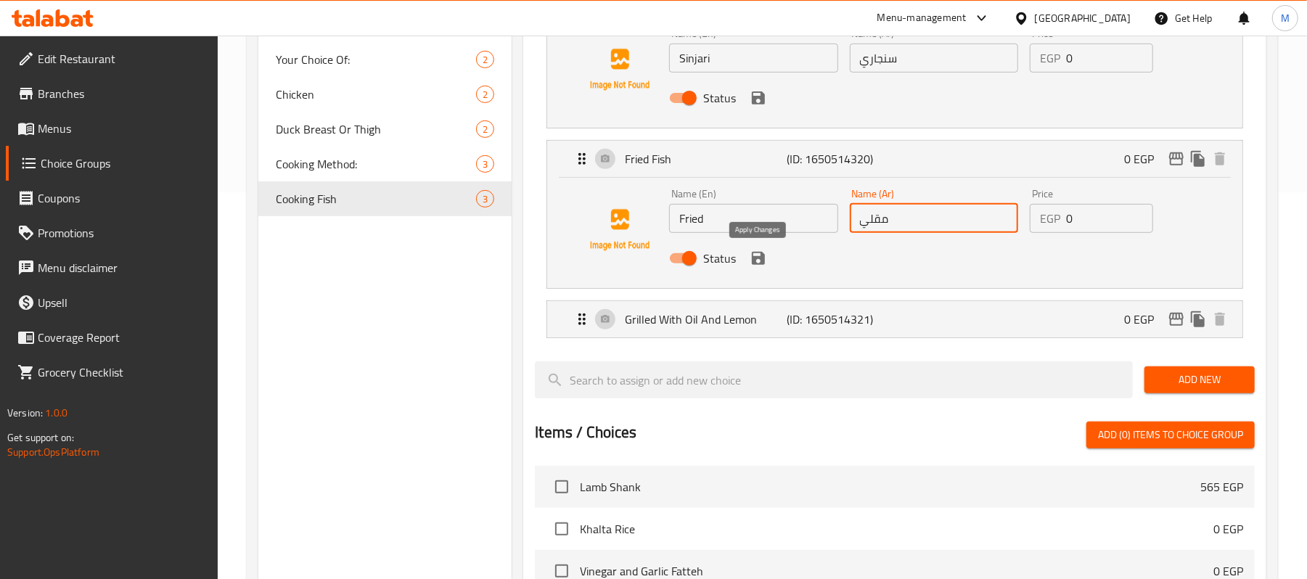
click at [752, 261] on icon "save" at bounding box center [758, 258] width 13 height 13
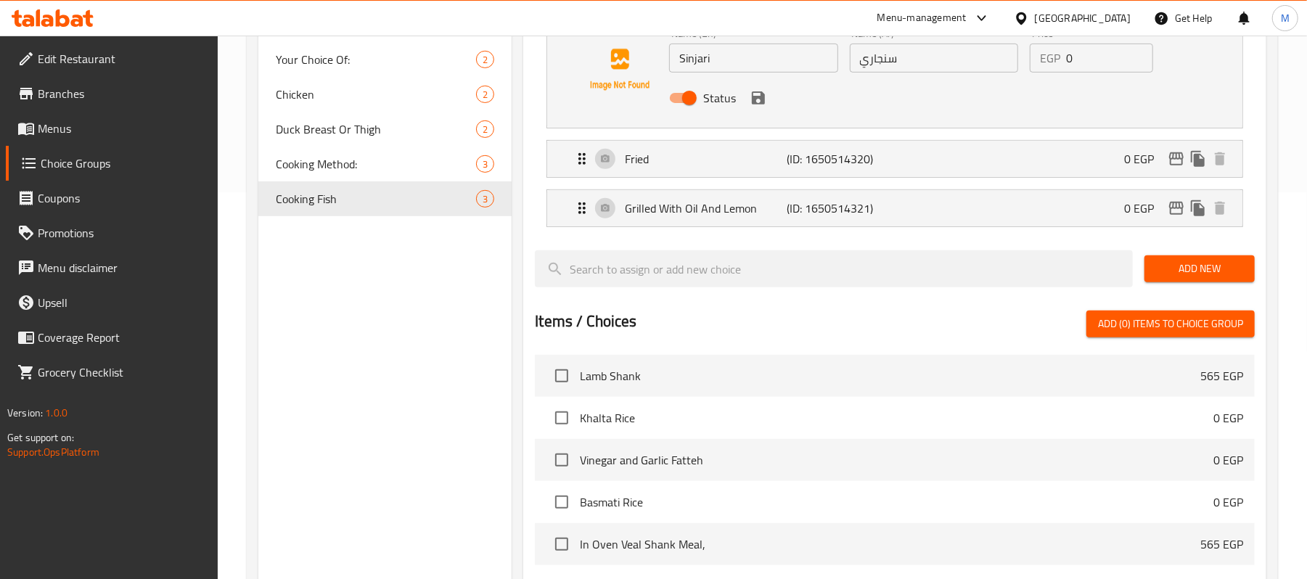
type input "مقلي"
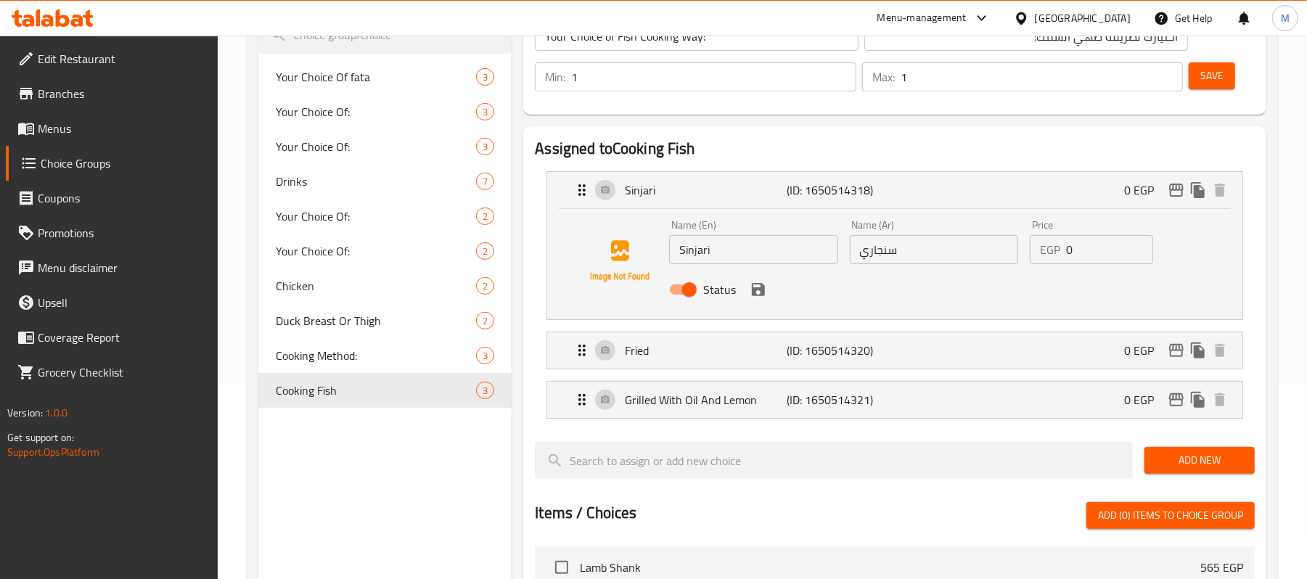
scroll to position [193, 0]
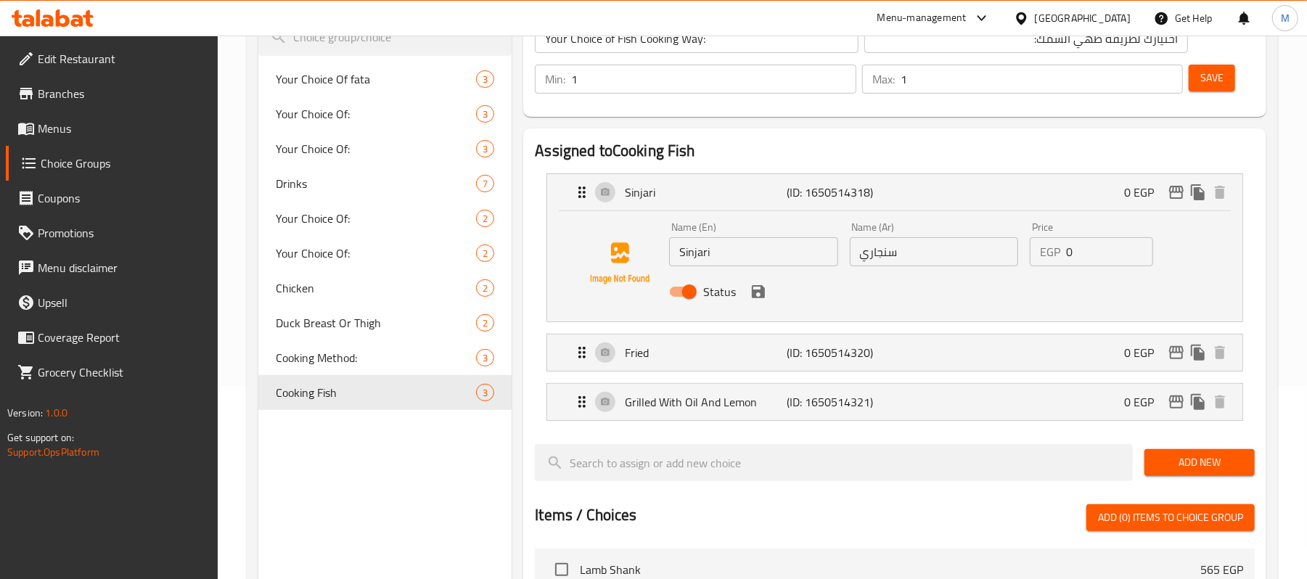
click at [750, 297] on icon "save" at bounding box center [758, 291] width 17 height 17
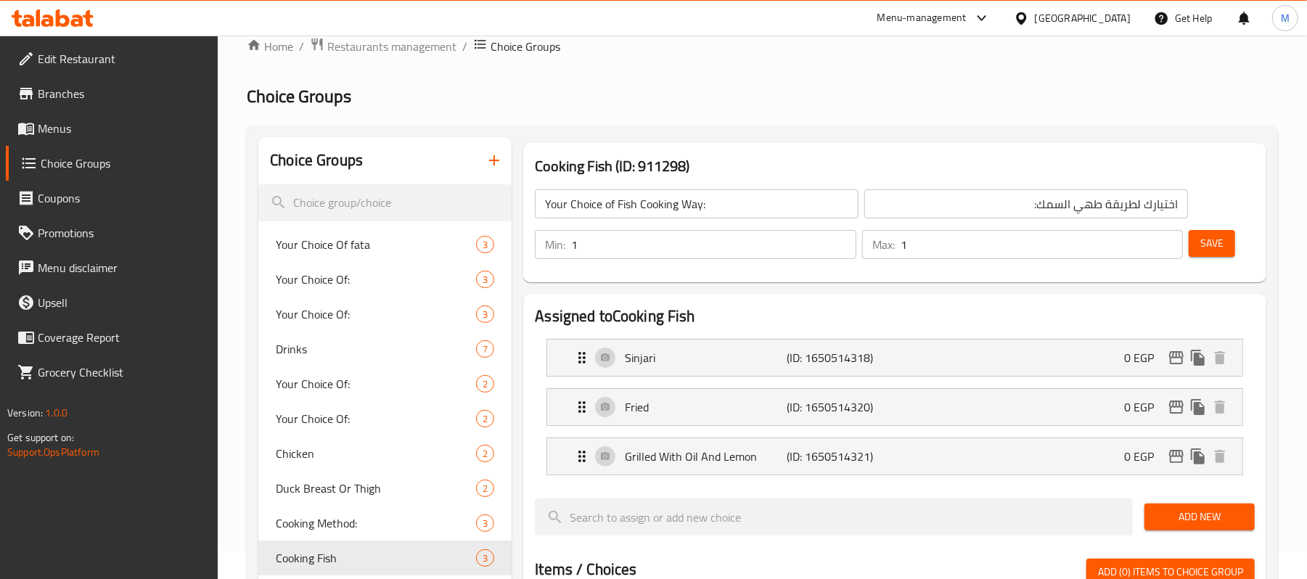
scroll to position [0, 0]
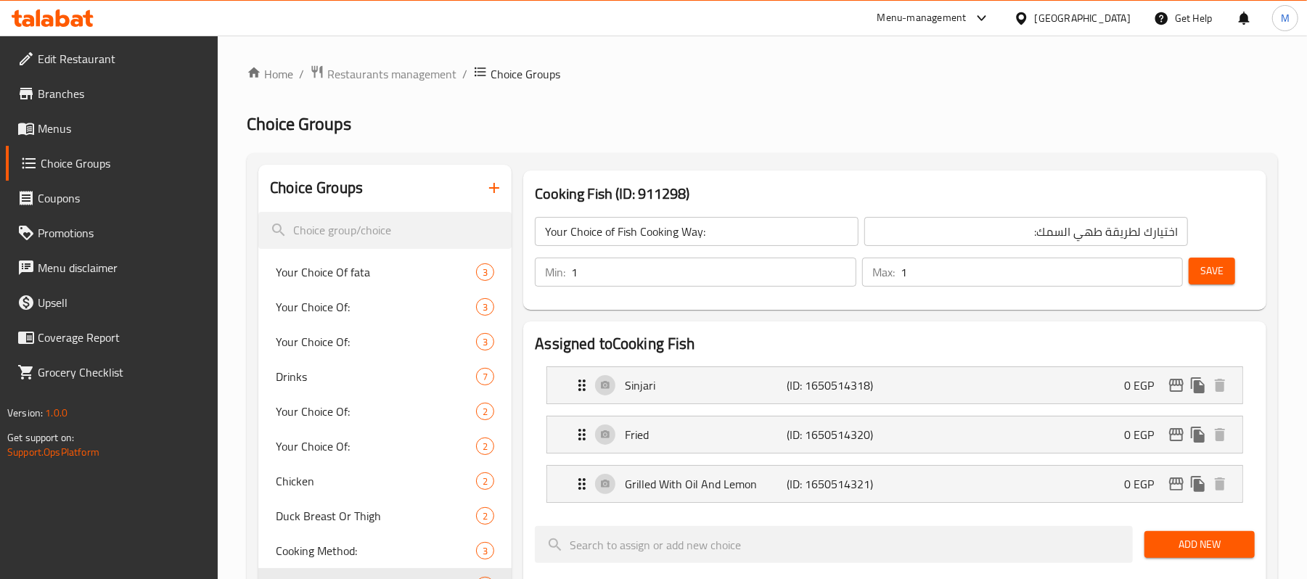
click at [1220, 271] on span "Save" at bounding box center [1211, 271] width 23 height 18
